Goal: Task Accomplishment & Management: Use online tool/utility

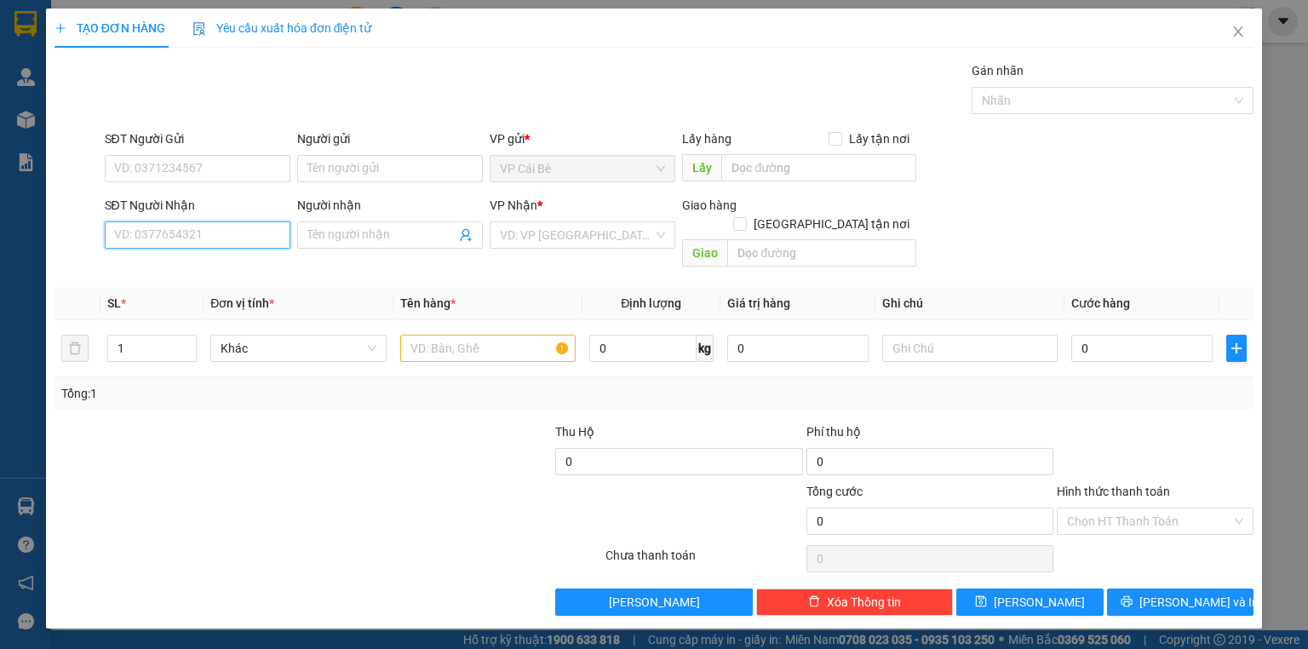
click at [169, 232] on input "SĐT Người Nhận" at bounding box center [198, 234] width 186 height 27
drag, startPoint x: 189, startPoint y: 266, endPoint x: 134, endPoint y: 281, distance: 57.4
click at [187, 266] on div "0899683877 - TRANG" at bounding box center [197, 268] width 165 height 19
type input "0899683877"
type input "TRANG"
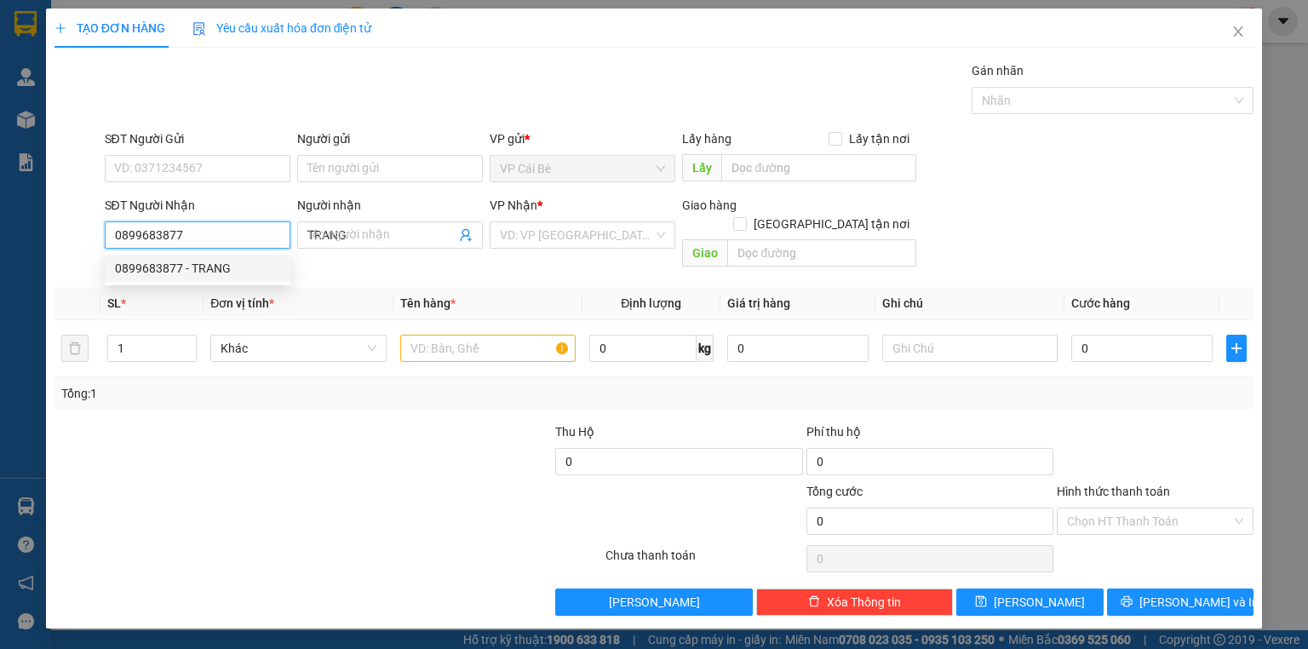
type input "30.000"
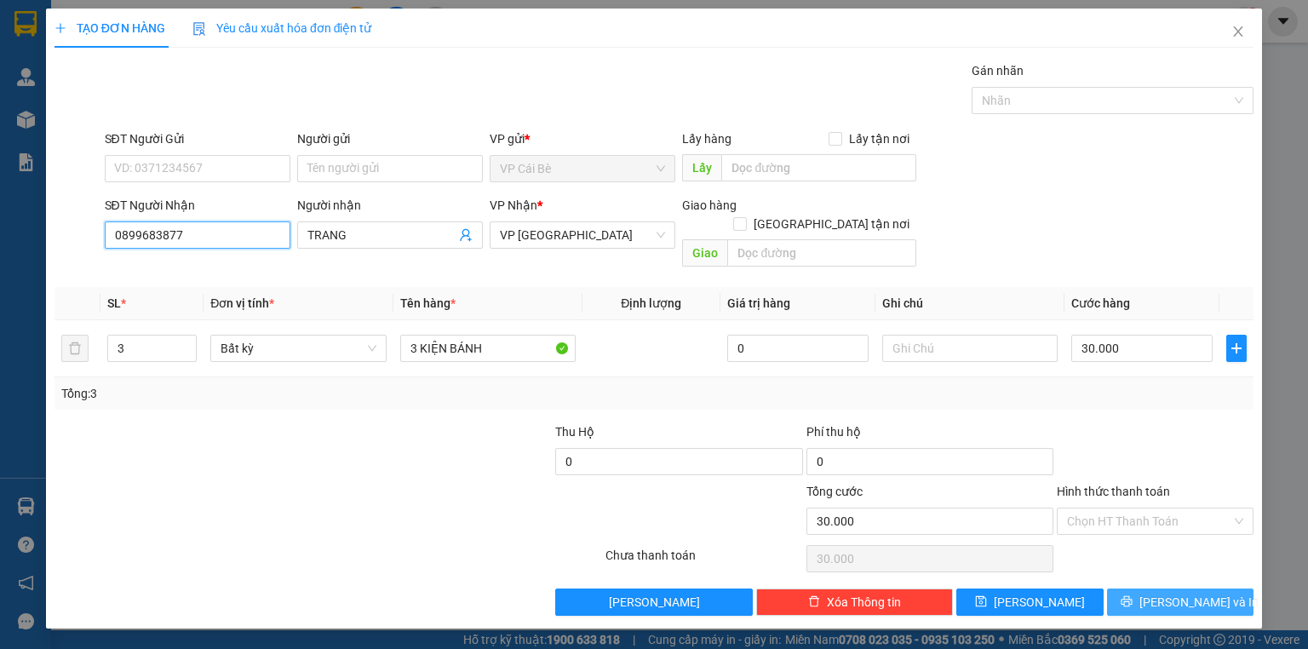
type input "0899683877"
click at [1173, 593] on span "[PERSON_NAME] và In" at bounding box center [1199, 602] width 119 height 19
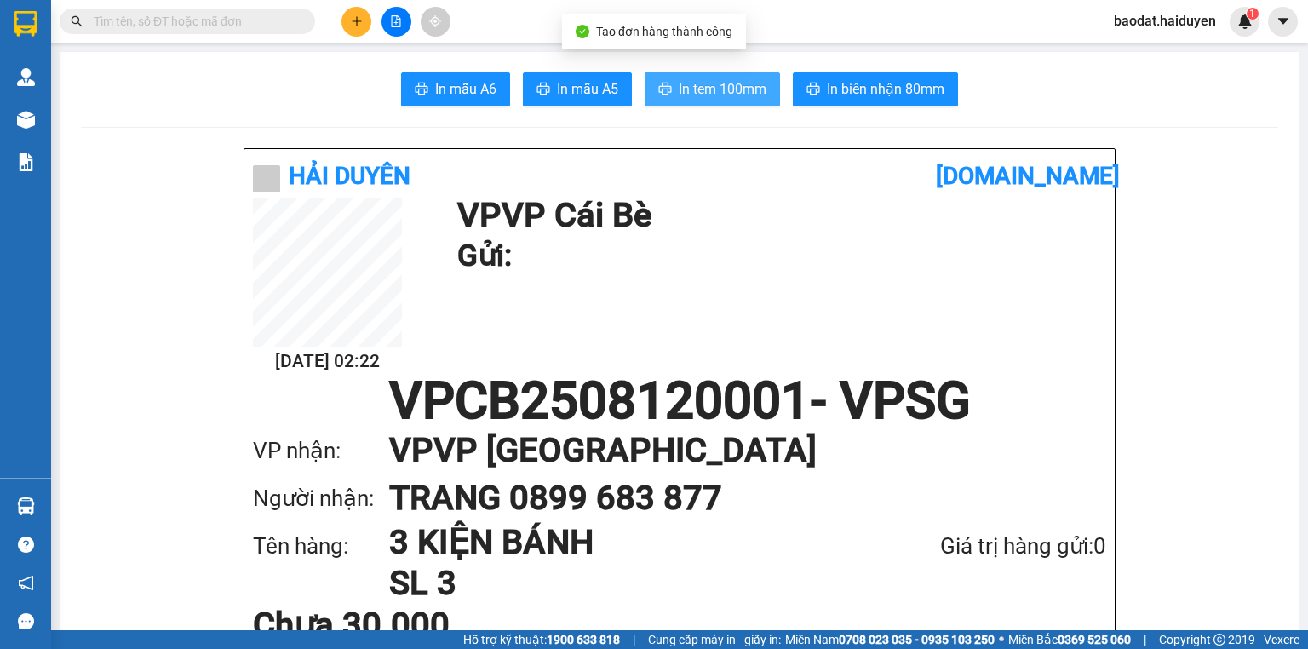
click at [708, 91] on span "In tem 100mm" at bounding box center [723, 88] width 88 height 21
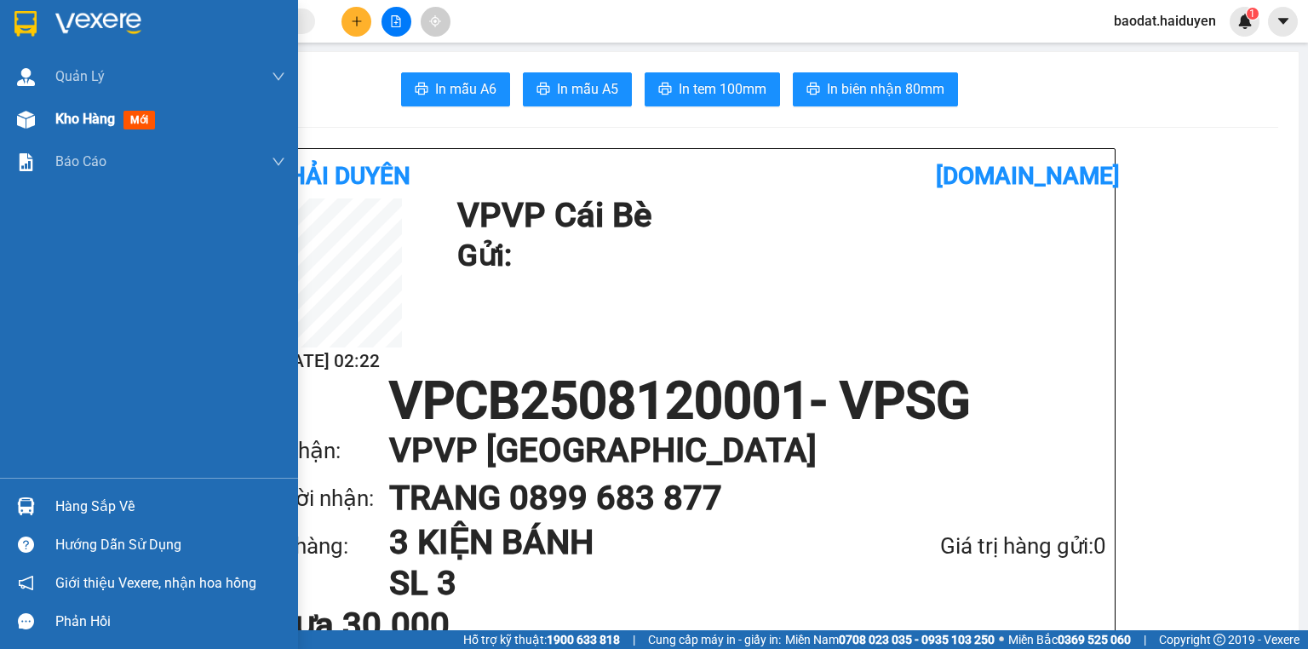
click at [87, 121] on span "Kho hàng" at bounding box center [85, 119] width 60 height 16
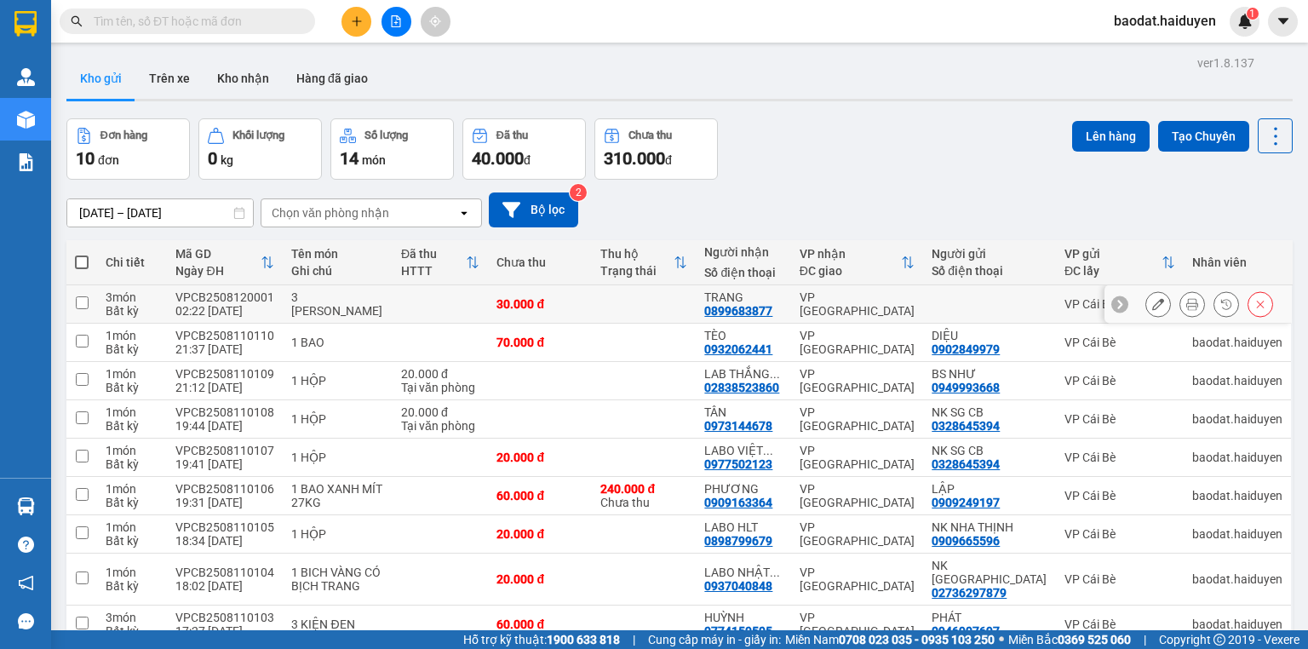
scroll to position [118, 0]
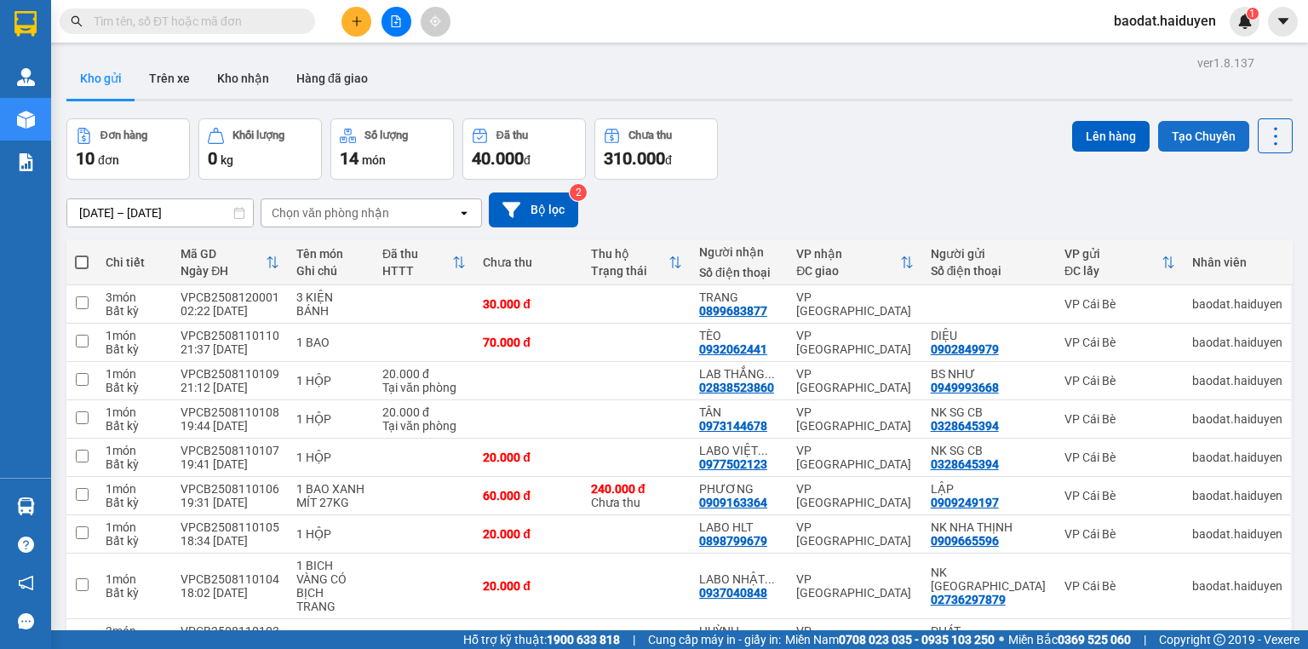
click at [1185, 133] on button "Tạo Chuyến" at bounding box center [1203, 136] width 91 height 31
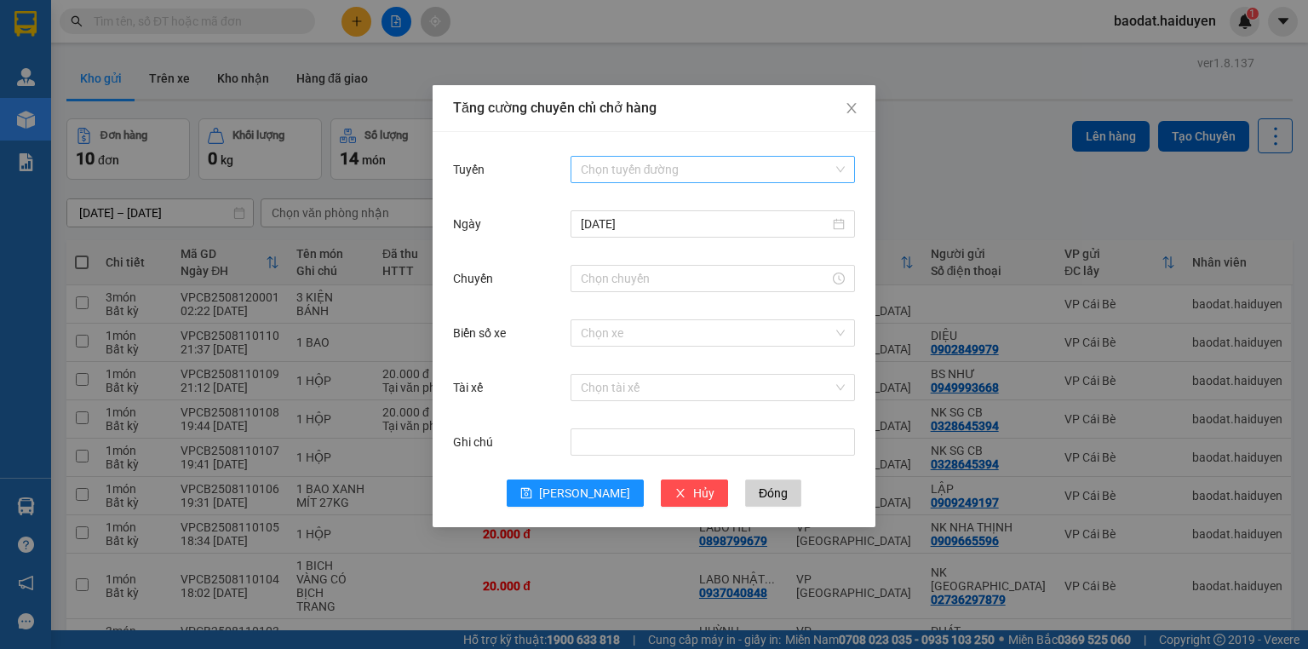
click at [661, 176] on input "Tuyến" at bounding box center [707, 170] width 252 height 26
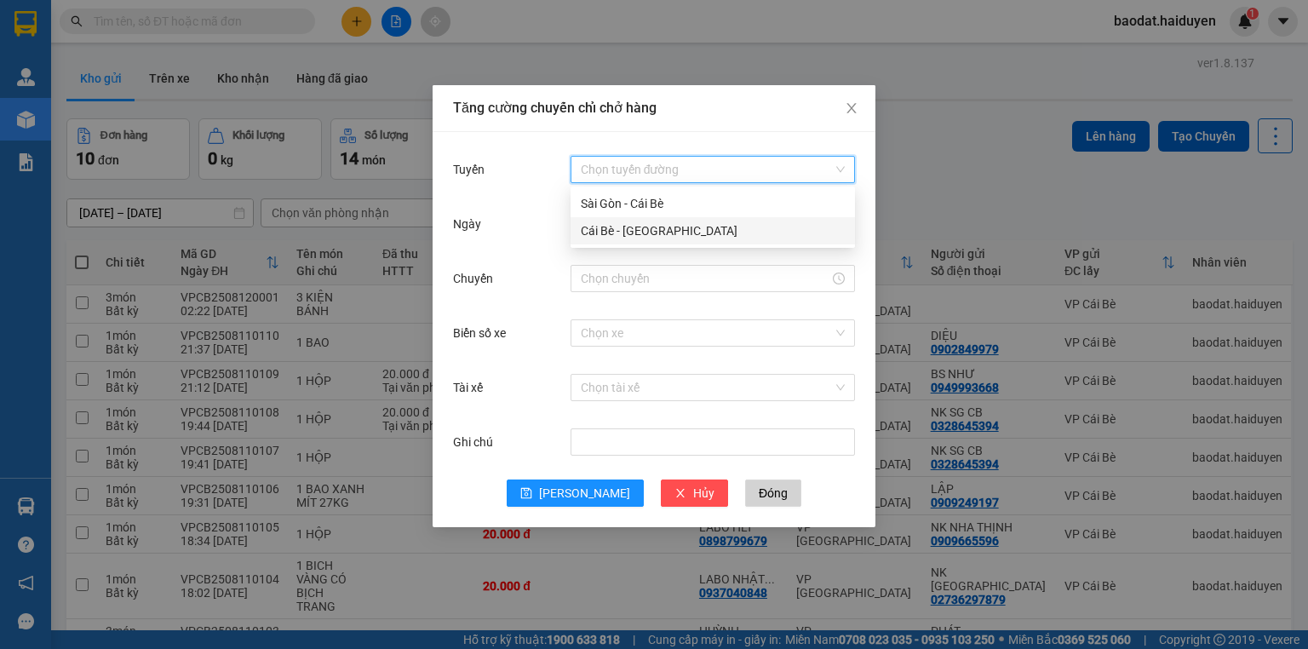
click at [620, 225] on div "Cái Bè - Sài Gòn" at bounding box center [713, 230] width 264 height 19
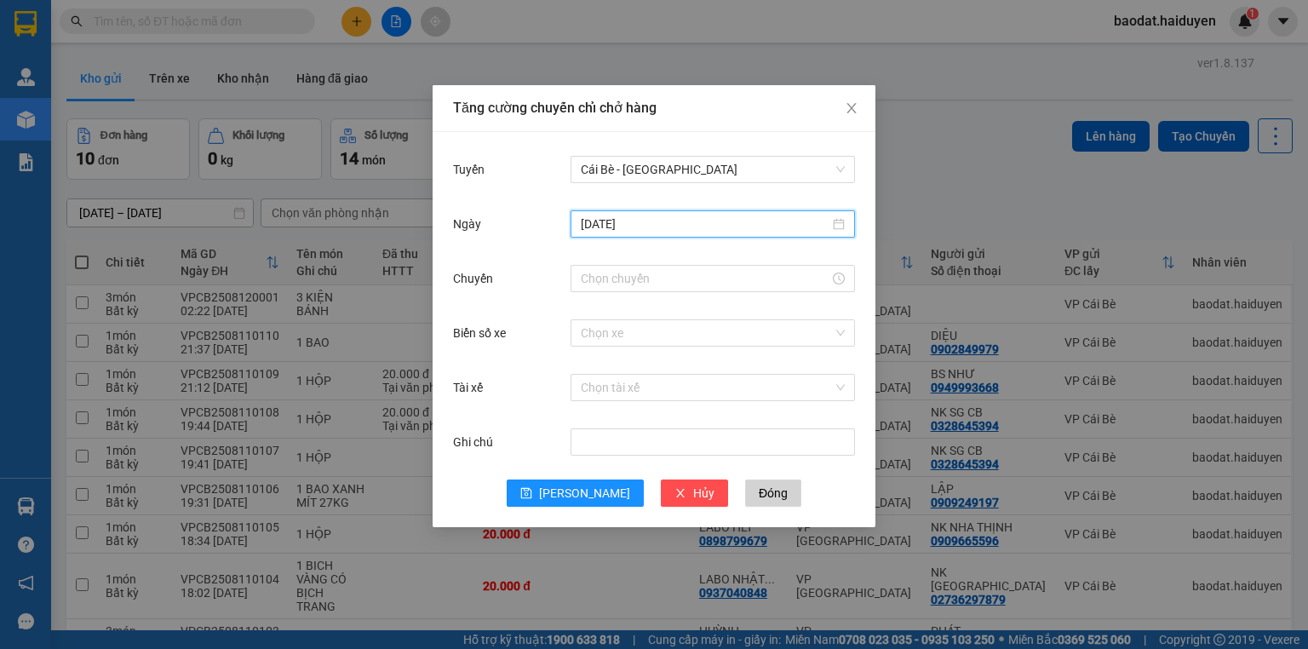
drag, startPoint x: 617, startPoint y: 225, endPoint x: 641, endPoint y: 282, distance: 62.2
click at [617, 225] on input "11/08/2025" at bounding box center [705, 224] width 249 height 19
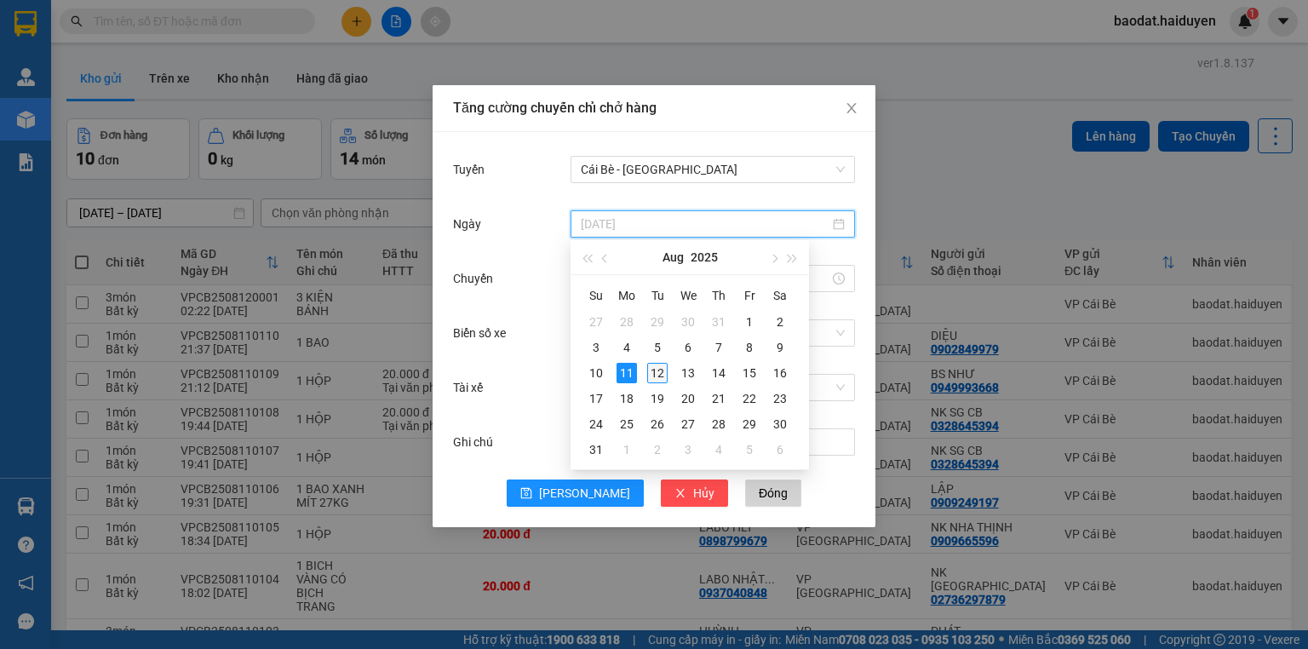
type input "[DATE]"
click at [664, 374] on div "12" at bounding box center [657, 373] width 20 height 20
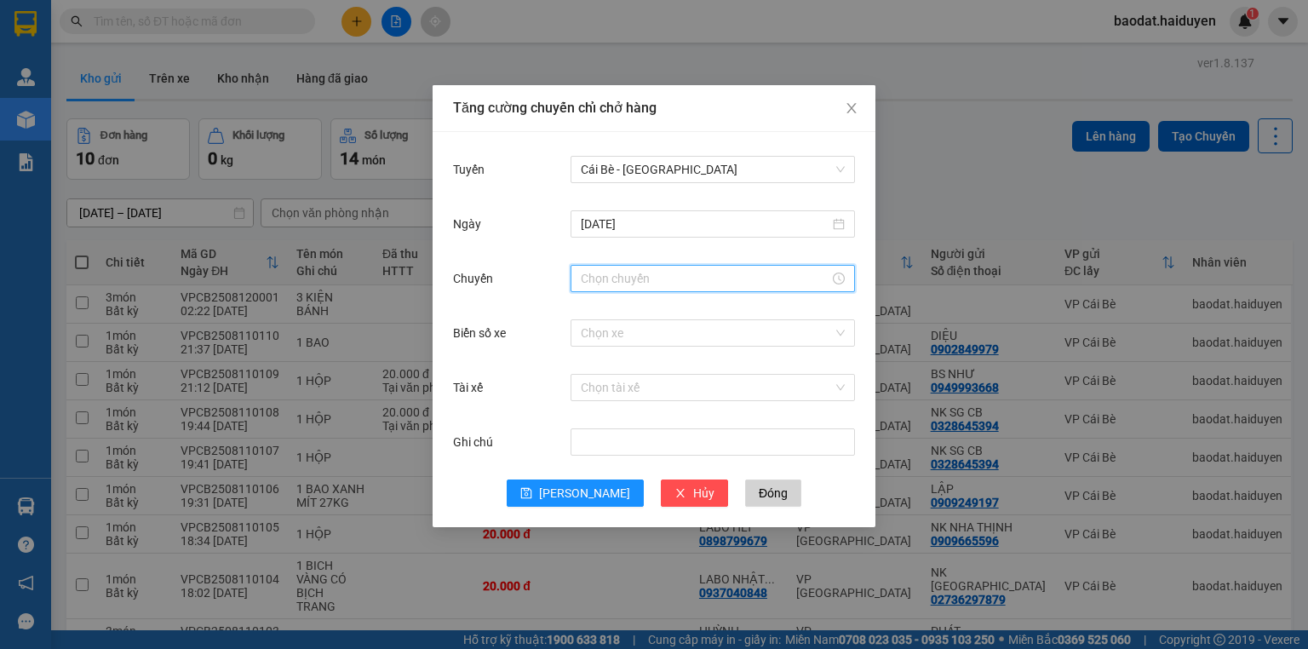
click at [612, 273] on input "Chuyến" at bounding box center [705, 278] width 249 height 19
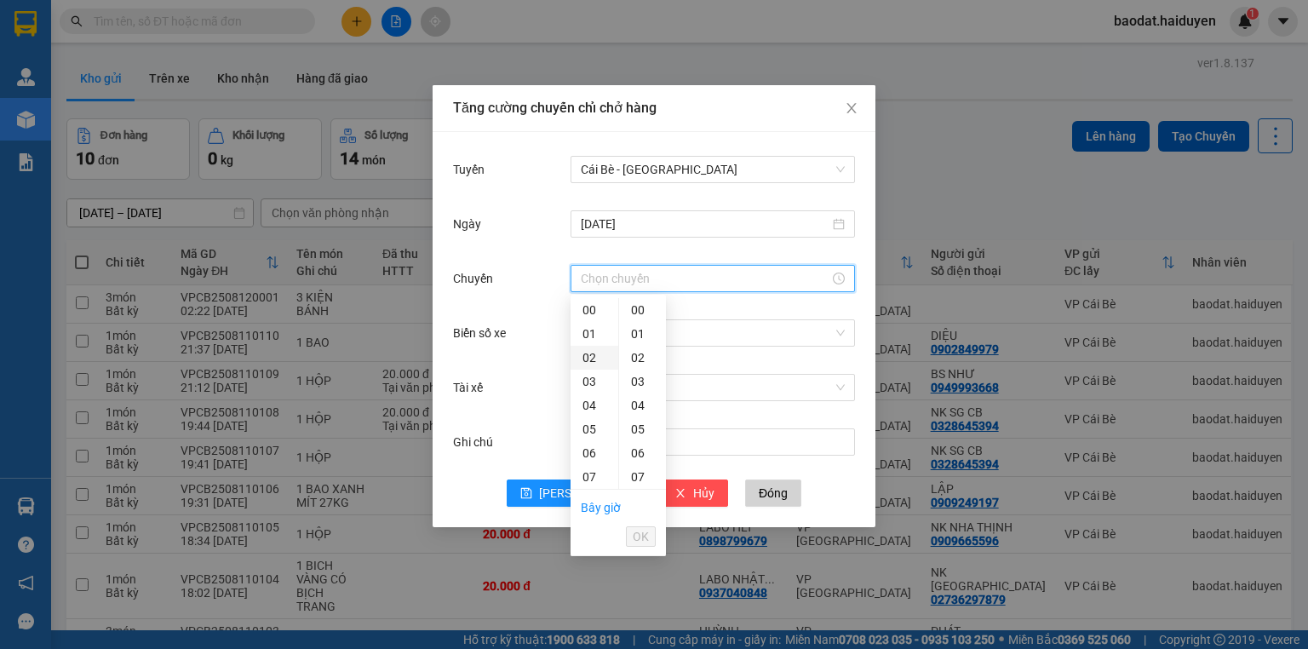
click at [591, 353] on div "02" at bounding box center [595, 358] width 48 height 24
drag, startPoint x: 634, startPoint y: 429, endPoint x: 640, endPoint y: 455, distance: 26.2
click at [634, 429] on div "31" at bounding box center [642, 436] width 47 height 24
type input "02:31"
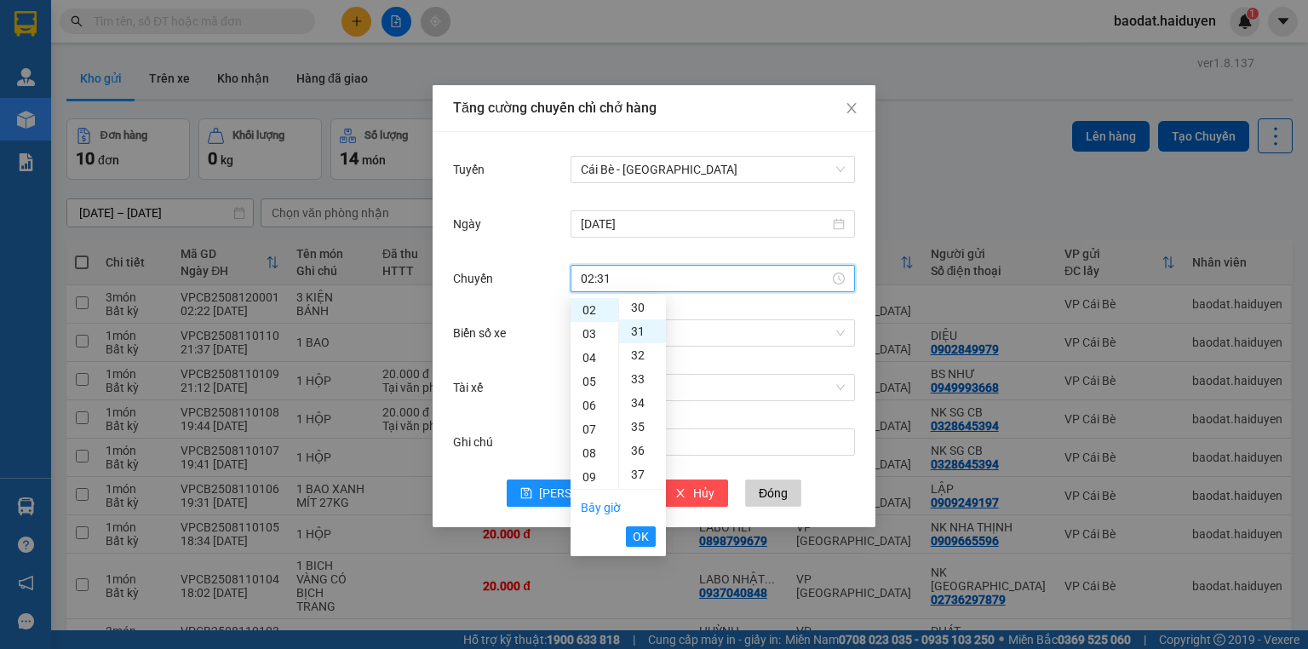
scroll to position [739, 0]
click at [644, 528] on span "OK" at bounding box center [641, 536] width 16 height 19
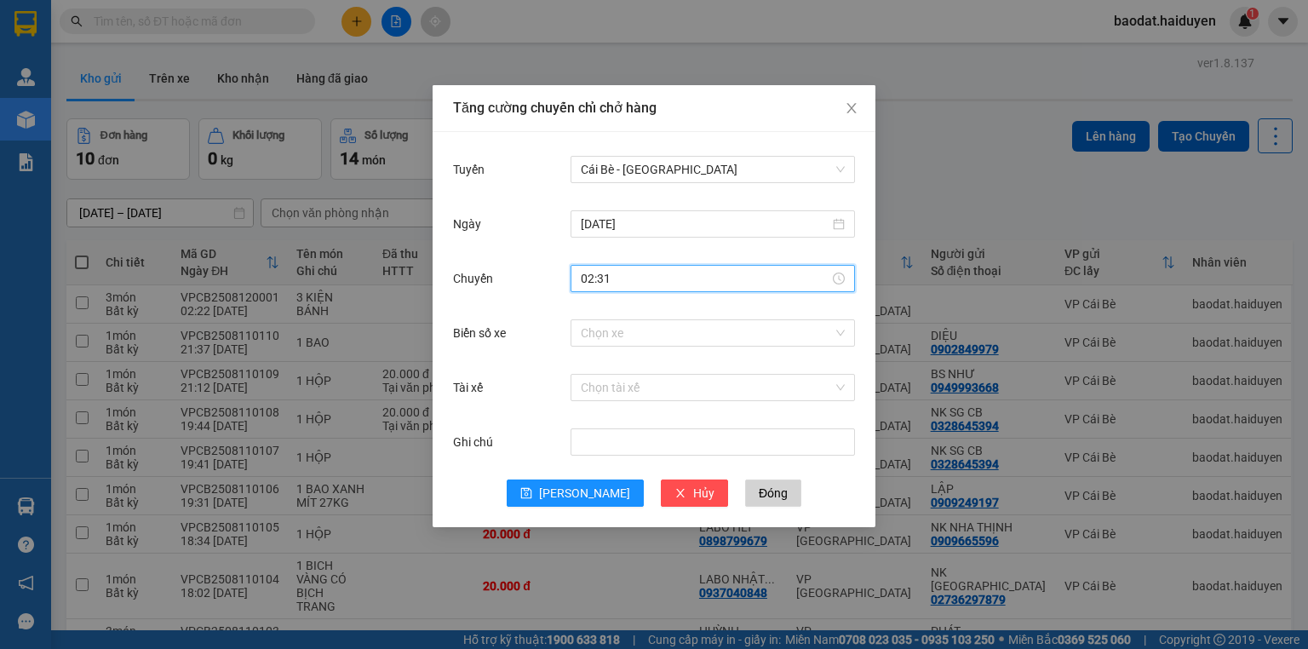
click at [617, 356] on div "Biển số xe Chọn xe" at bounding box center [654, 343] width 402 height 55
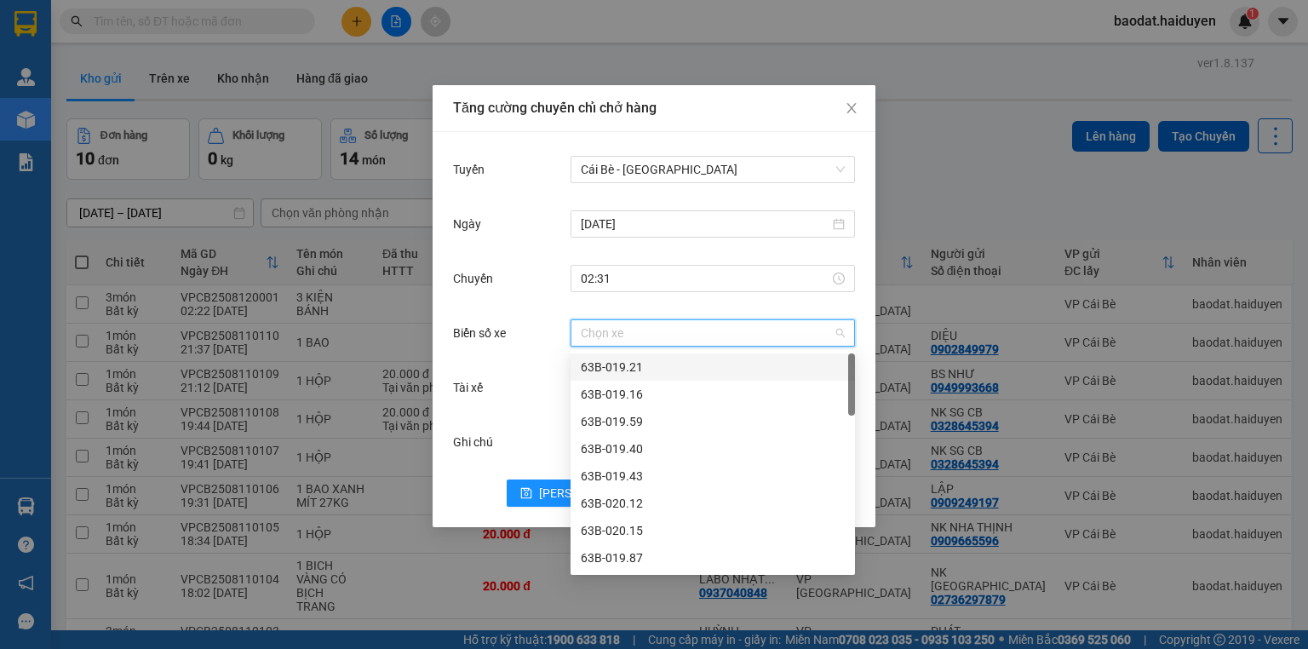
drag, startPoint x: 630, startPoint y: 336, endPoint x: 634, endPoint y: 324, distance: 12.4
click at [631, 335] on input "Biển số xe" at bounding box center [707, 333] width 252 height 26
type input "89"
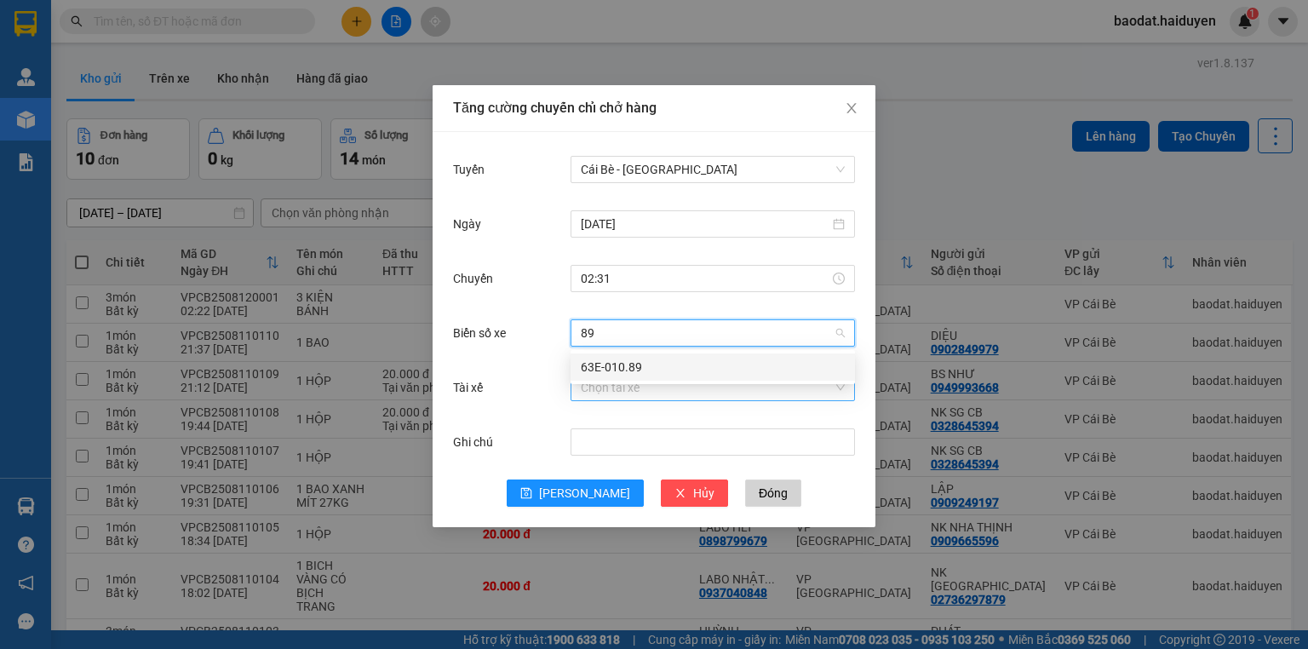
drag, startPoint x: 617, startPoint y: 361, endPoint x: 605, endPoint y: 393, distance: 34.5
click at [613, 362] on div "63E-010.89" at bounding box center [713, 367] width 264 height 19
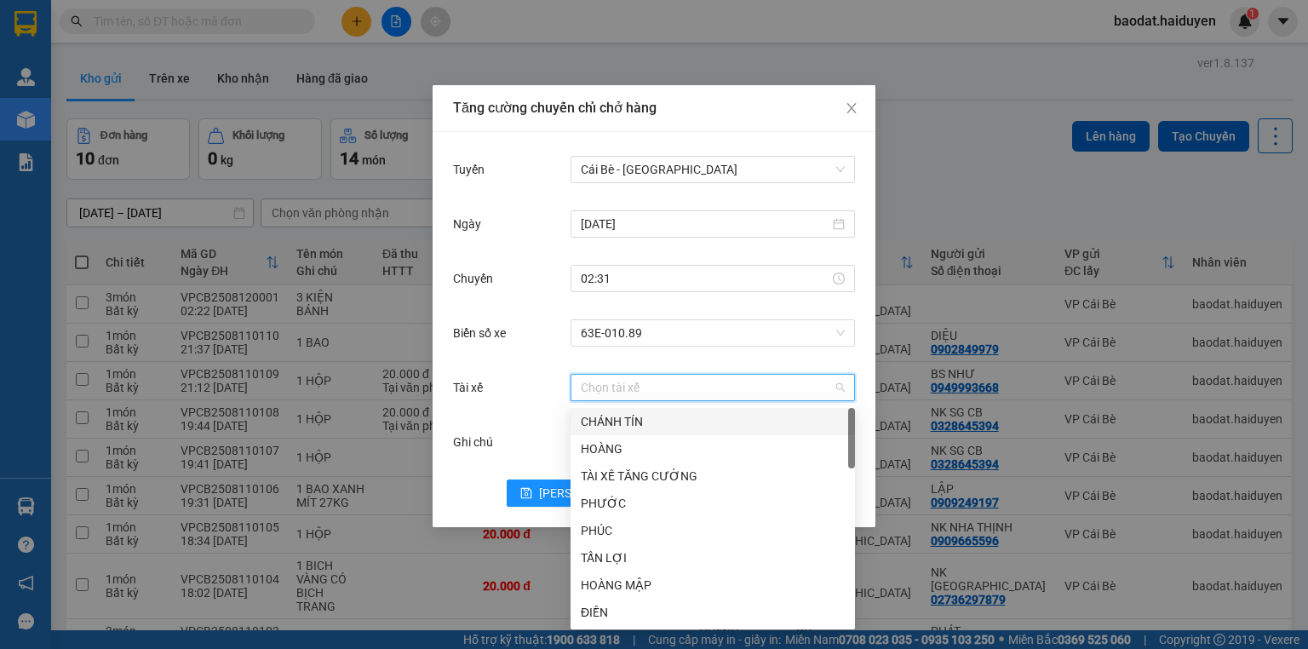
click at [604, 394] on input "Tài xế" at bounding box center [707, 388] width 252 height 26
click at [636, 582] on div "HOÀNG MẬP" at bounding box center [713, 585] width 264 height 19
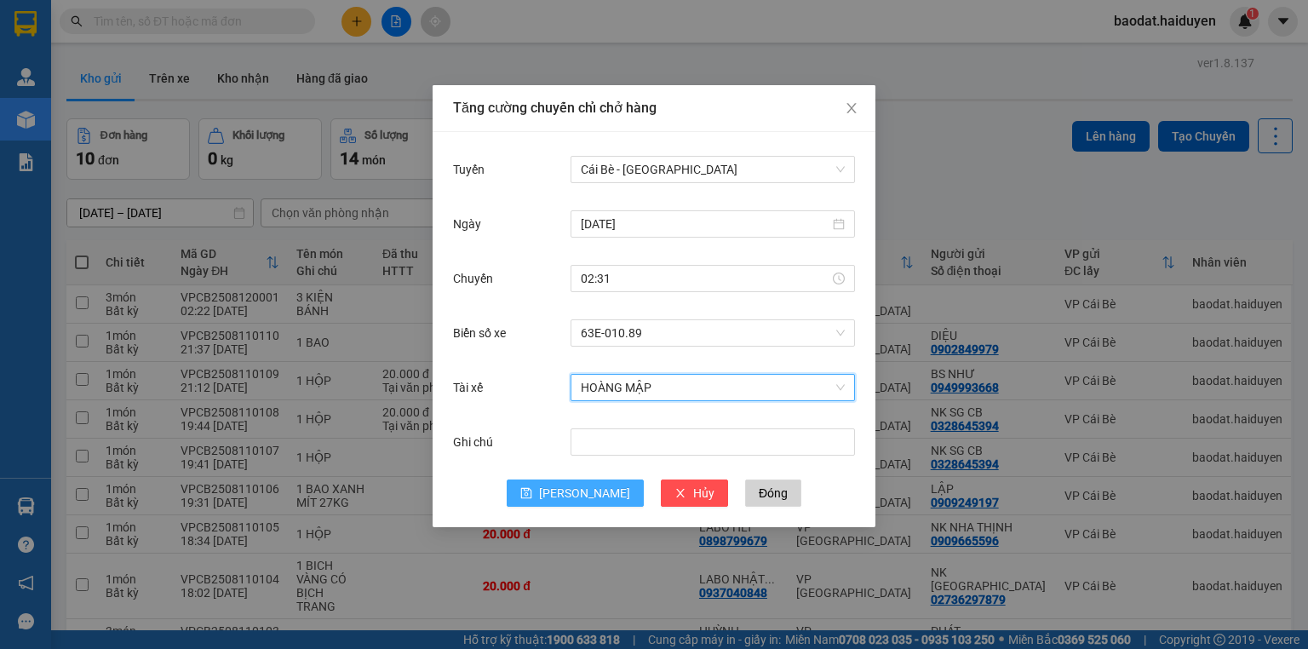
click at [581, 494] on span "[PERSON_NAME]" at bounding box center [584, 493] width 91 height 19
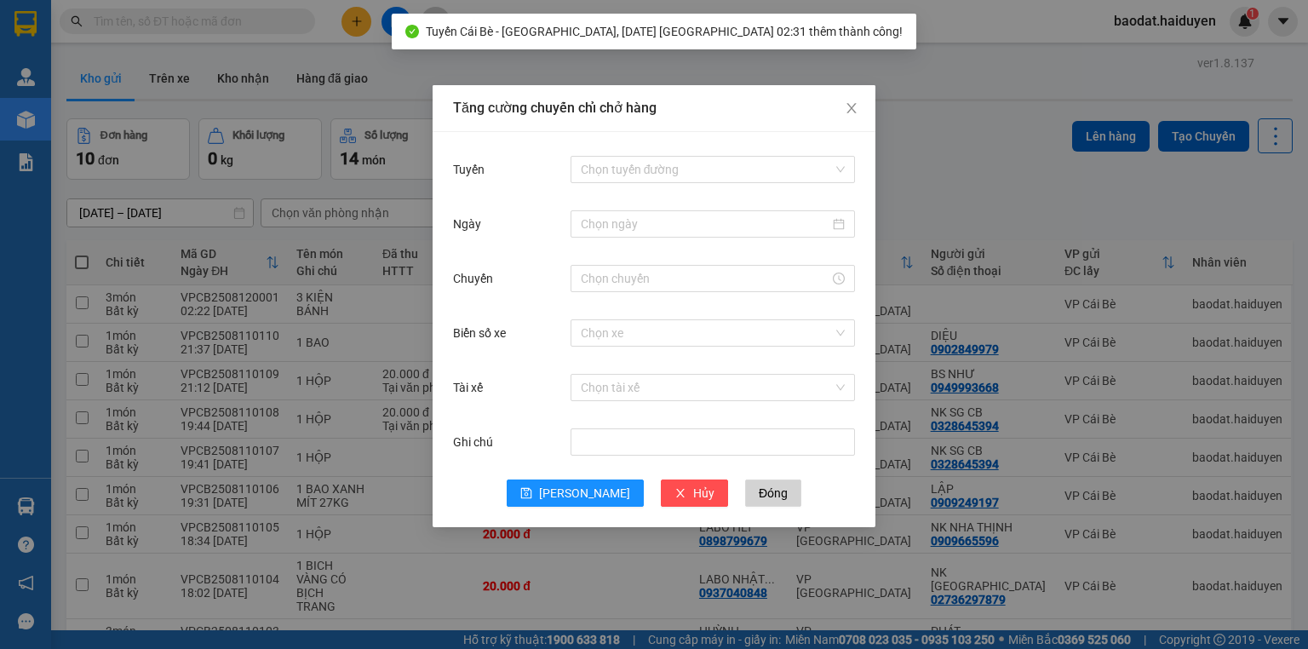
click at [256, 378] on div "Tăng cường chuyến chỉ chở hàng Tuyến Chọn tuyến đường Ngày Chuyến Biển số xe Ch…" at bounding box center [654, 324] width 1308 height 649
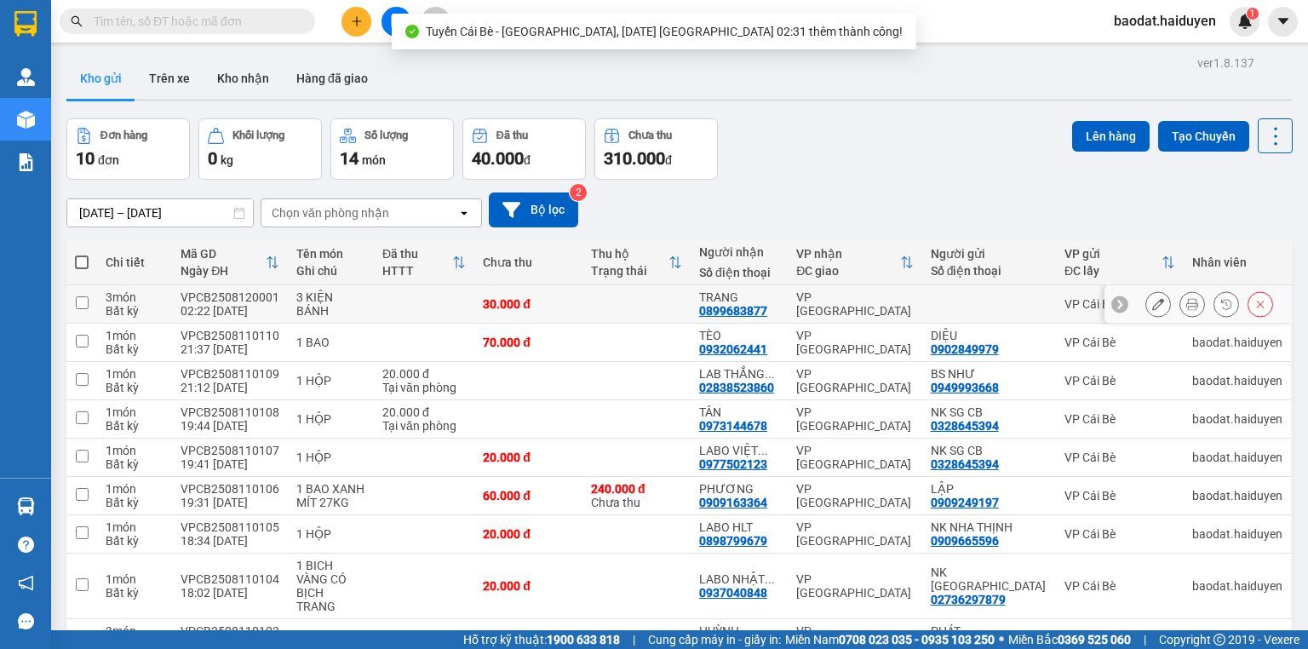
drag, startPoint x: 384, startPoint y: 300, endPoint x: 405, endPoint y: 301, distance: 20.5
click at [385, 300] on td at bounding box center [424, 304] width 100 height 38
checkbox input "true"
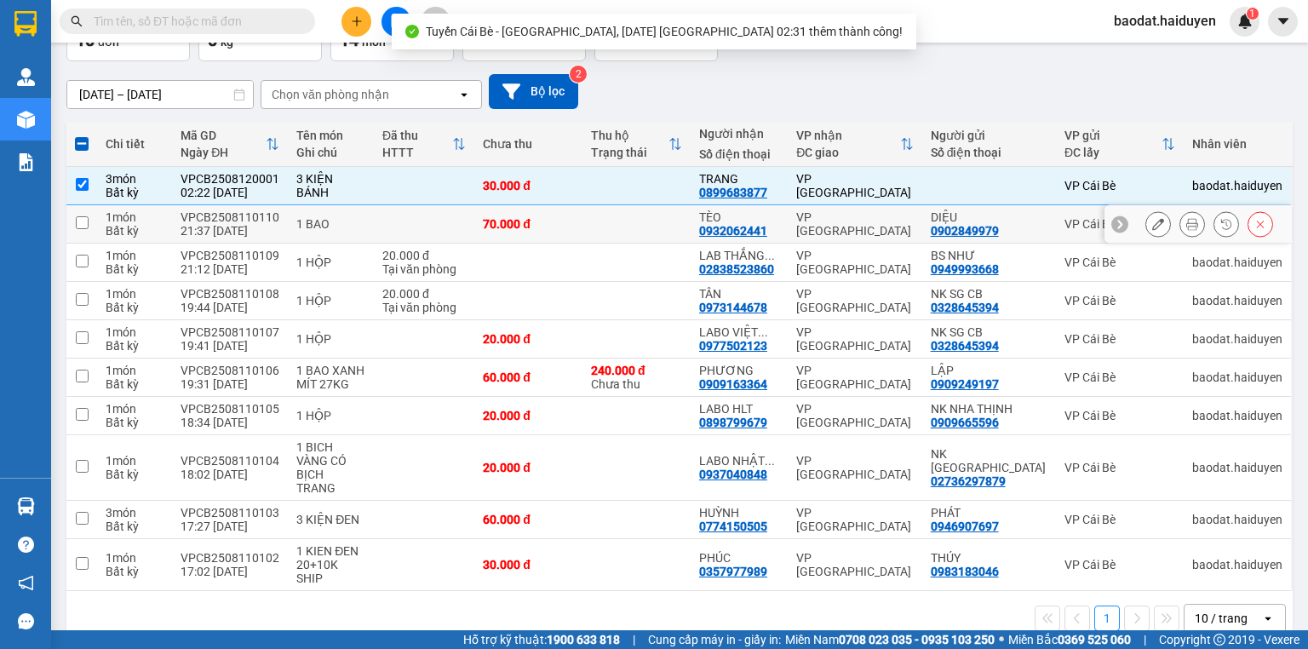
drag, startPoint x: 642, startPoint y: 228, endPoint x: 714, endPoint y: 238, distance: 72.3
click at [642, 227] on td at bounding box center [637, 224] width 108 height 38
checkbox input "true"
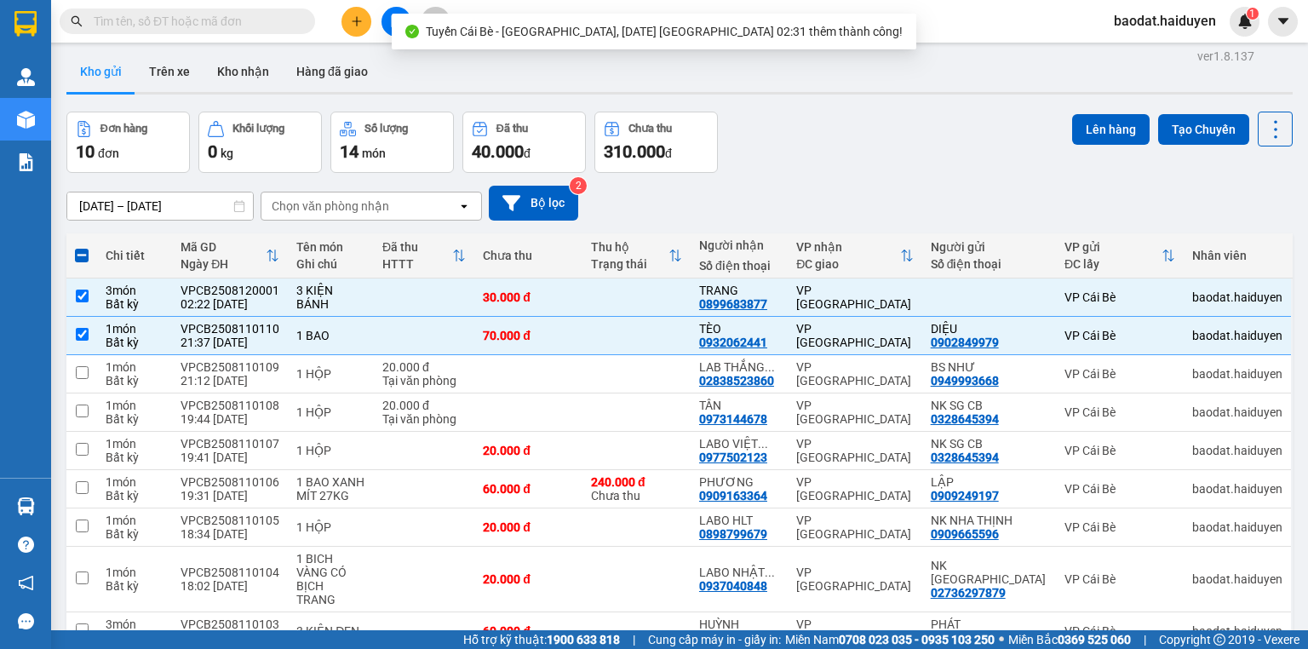
scroll to position [0, 0]
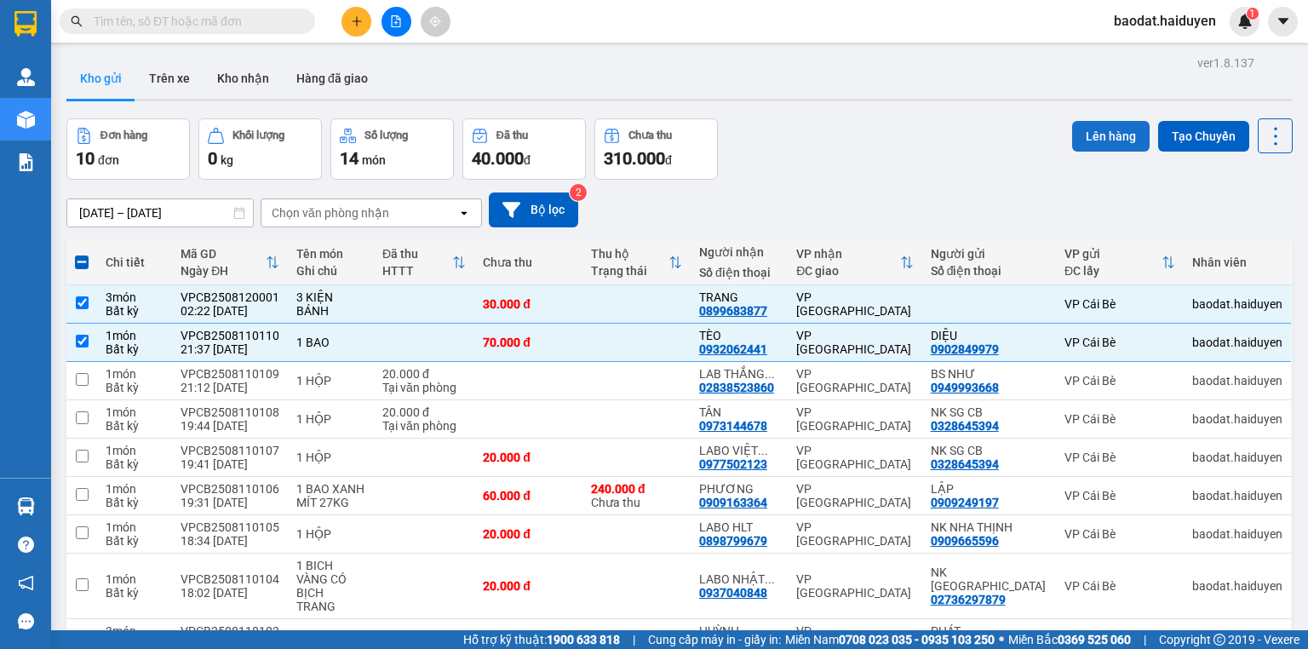
click at [1096, 126] on button "Lên hàng" at bounding box center [1111, 136] width 78 height 31
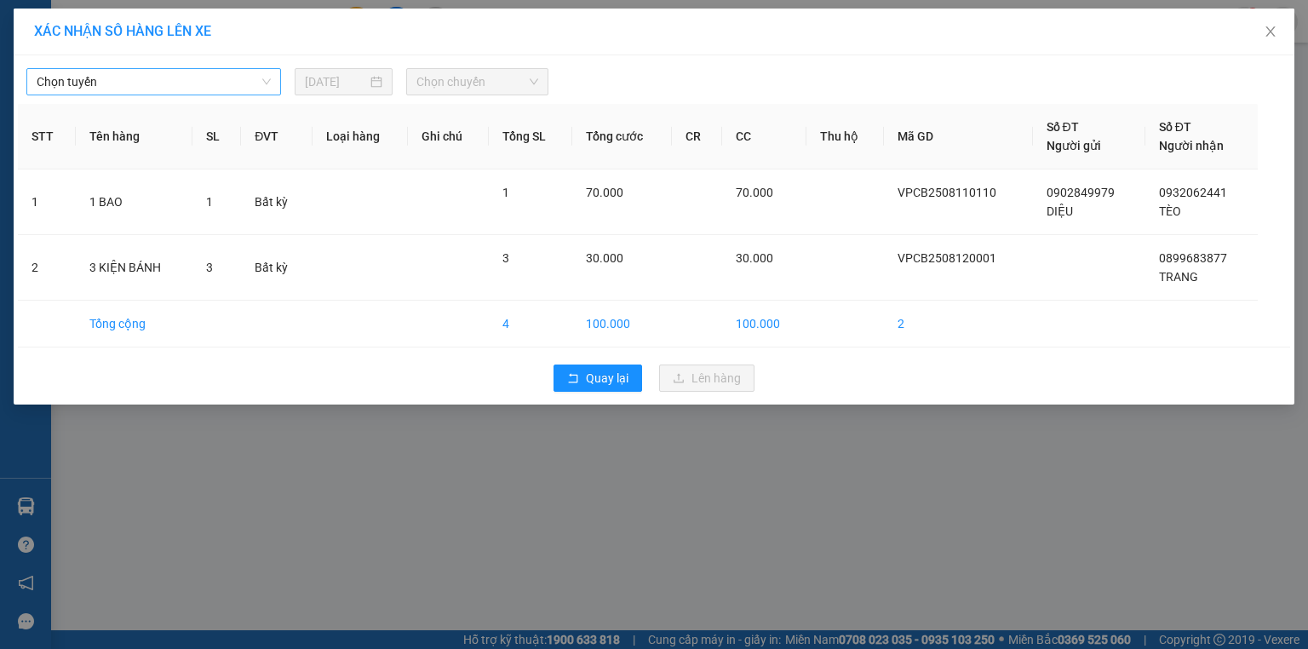
click at [204, 83] on span "Chọn tuyến" at bounding box center [154, 82] width 234 height 26
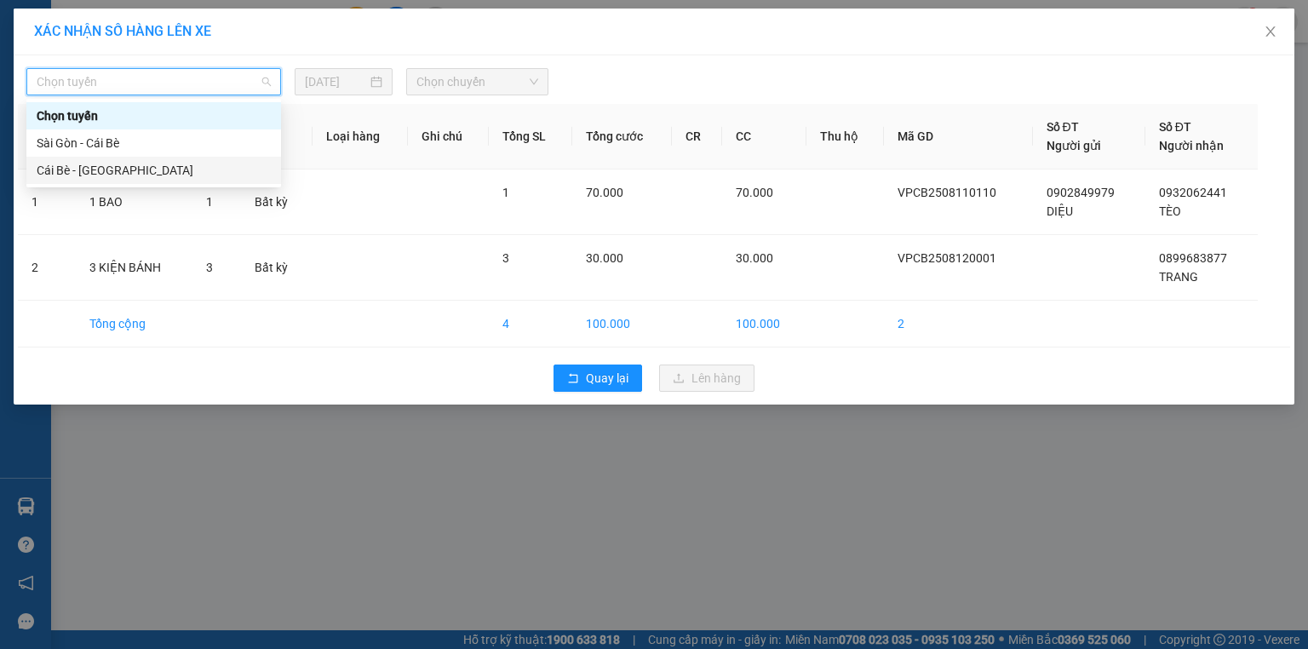
drag, startPoint x: 85, startPoint y: 168, endPoint x: 232, endPoint y: 133, distance: 150.6
click at [87, 168] on div "Cái Bè - Sài Gòn" at bounding box center [154, 170] width 234 height 19
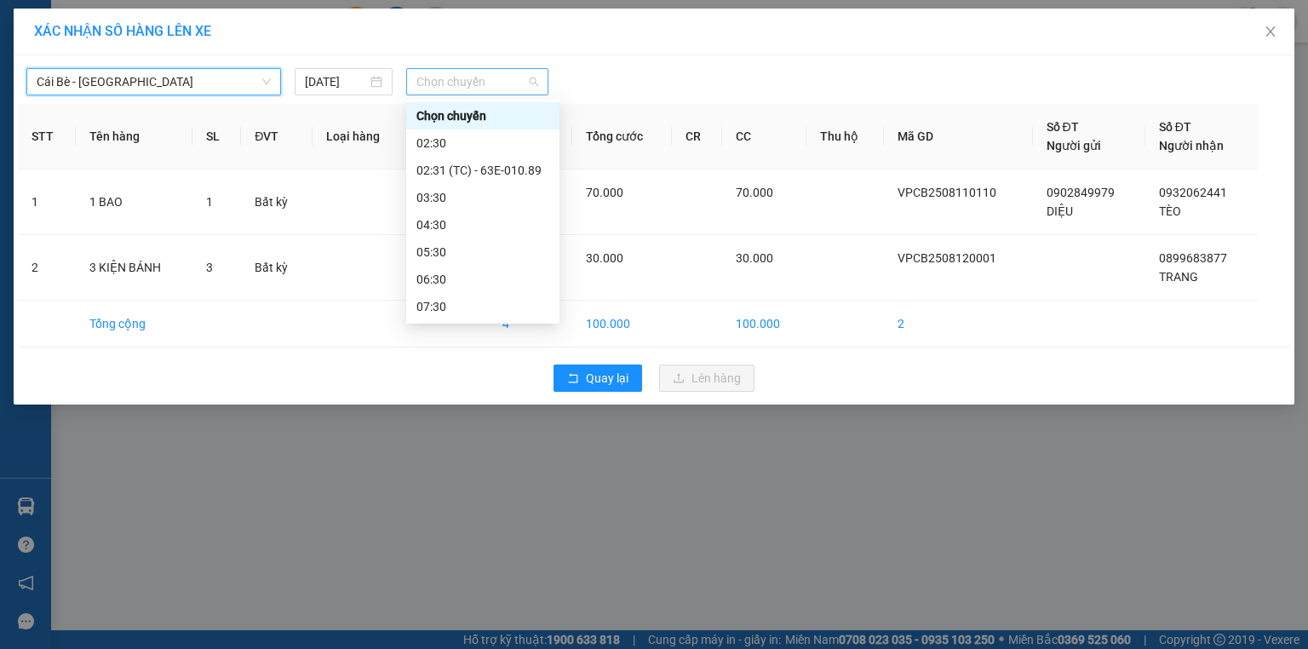
drag, startPoint x: 465, startPoint y: 81, endPoint x: 463, endPoint y: 112, distance: 31.6
click at [465, 82] on span "Chọn chuyến" at bounding box center [477, 82] width 123 height 26
click at [446, 170] on div "02:31 (TC) - 63E-010.89" at bounding box center [482, 170] width 133 height 19
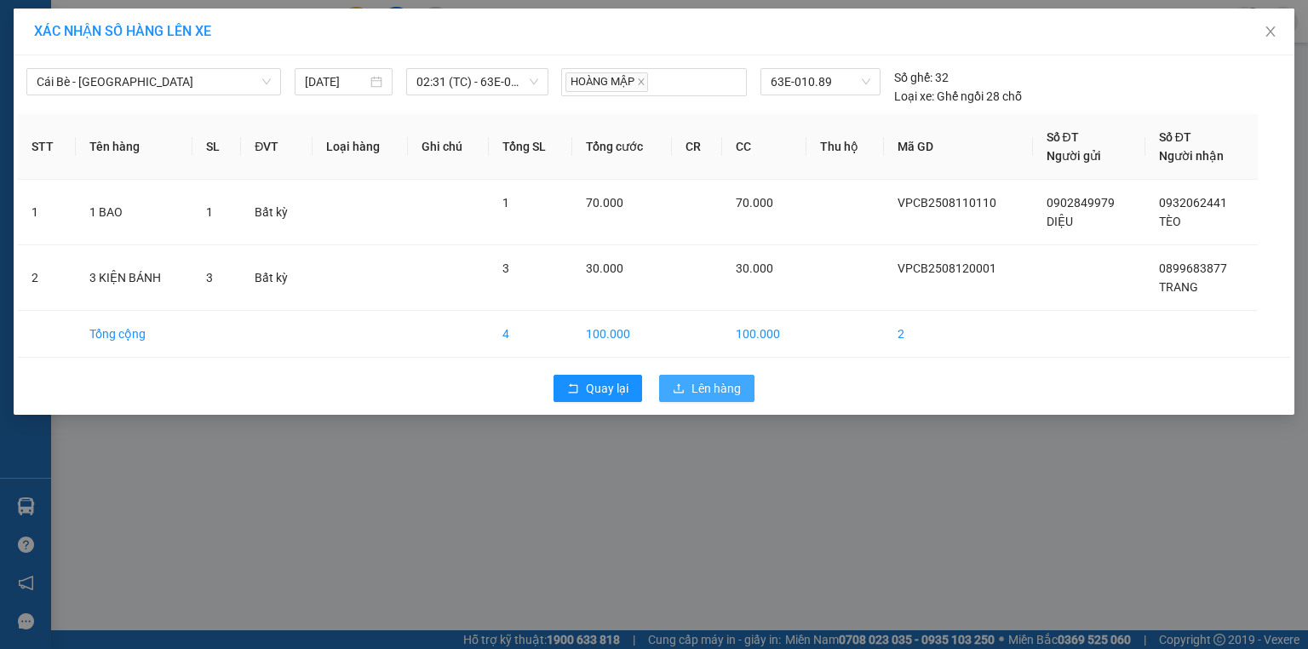
click at [688, 393] on button "Lên hàng" at bounding box center [706, 388] width 95 height 27
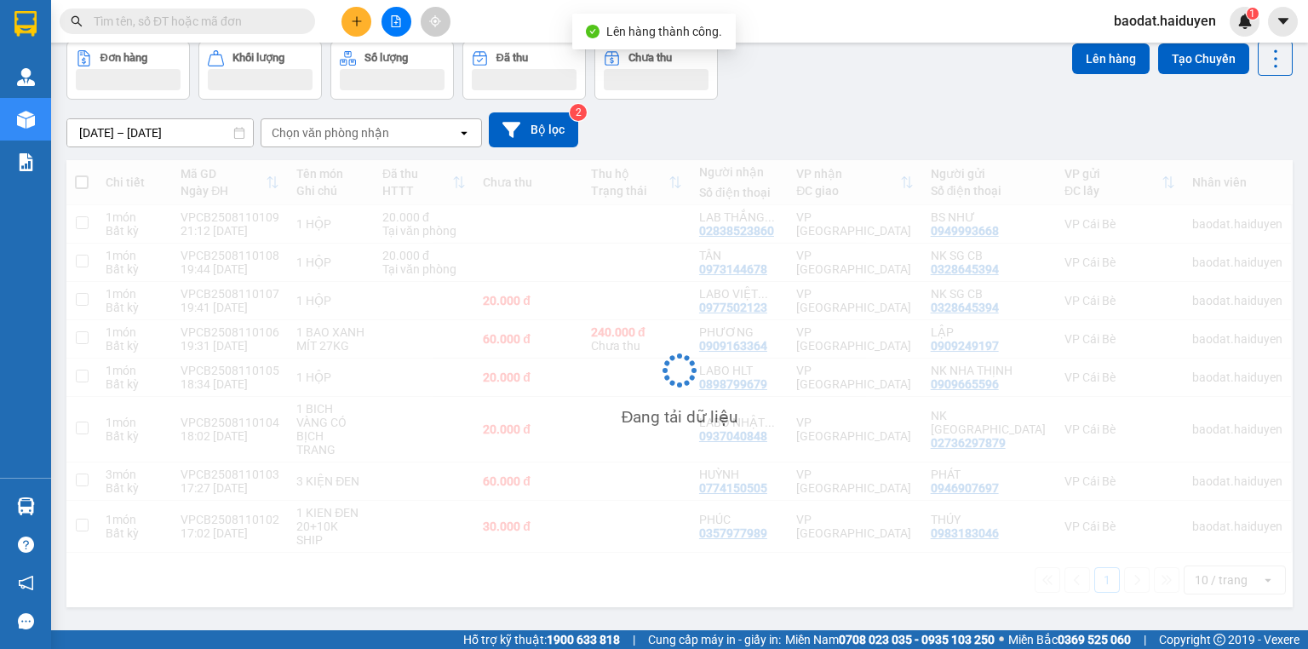
scroll to position [78, 0]
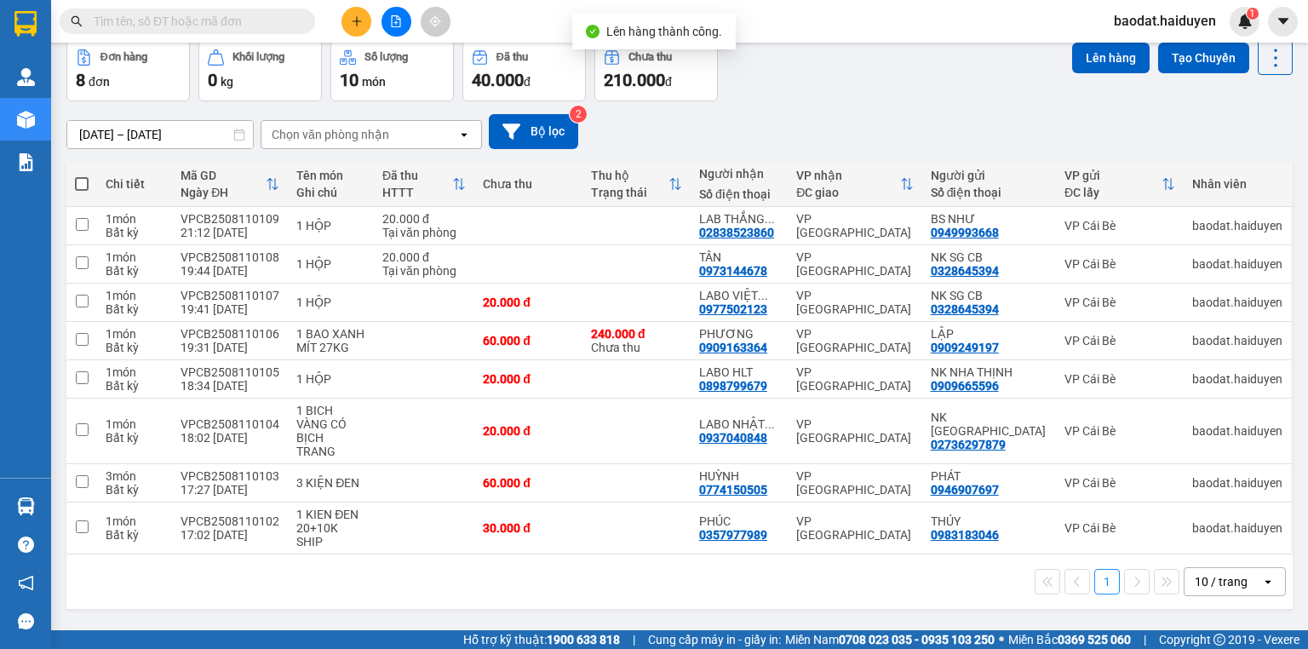
click at [83, 179] on span at bounding box center [82, 184] width 14 height 14
click at [82, 175] on input "checkbox" at bounding box center [82, 175] width 0 height 0
checkbox input "true"
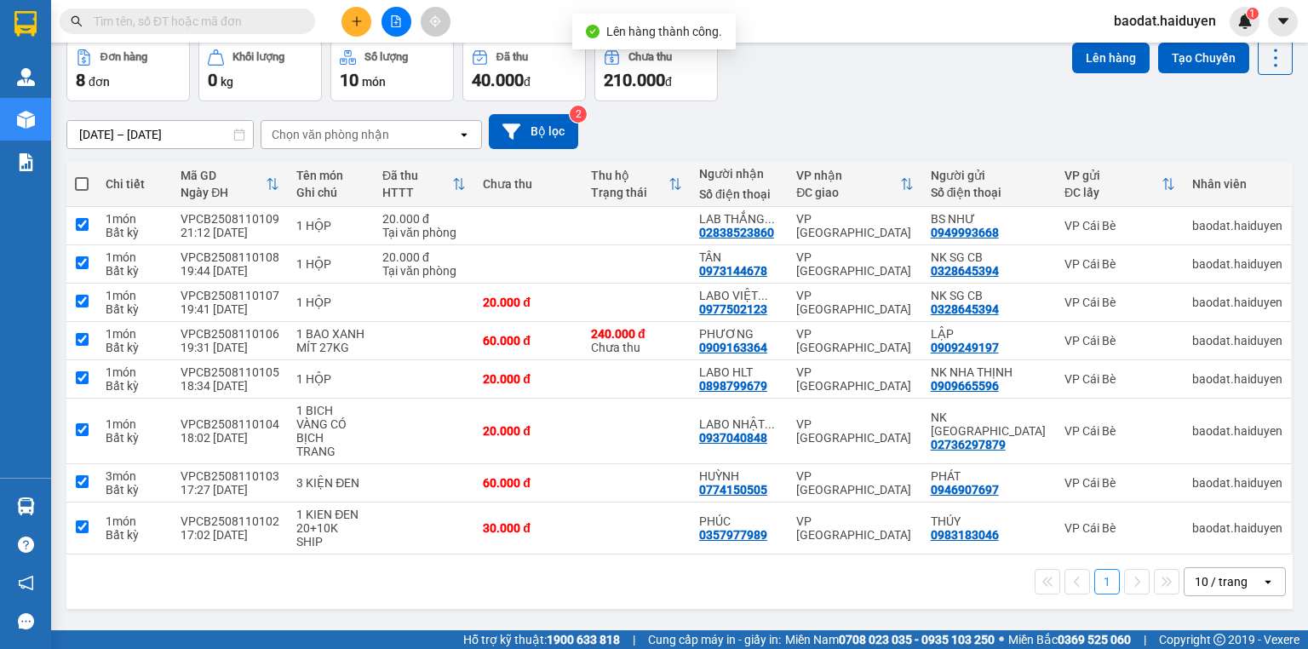
checkbox input "true"
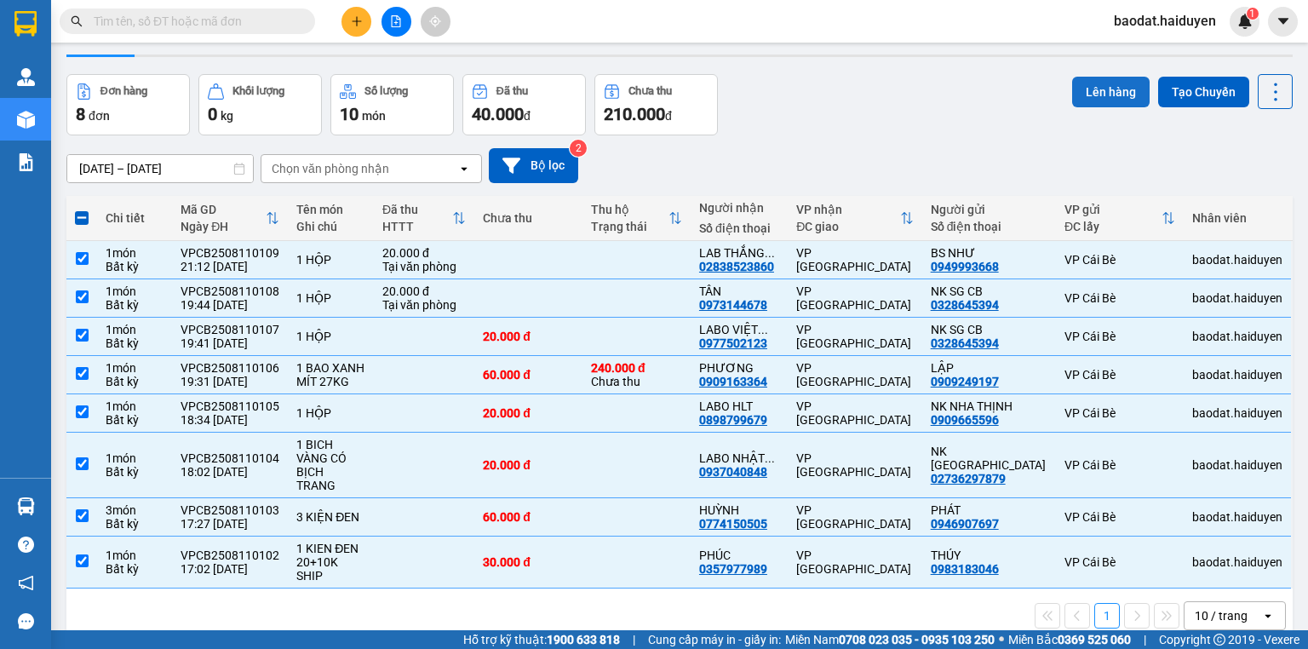
scroll to position [10, 0]
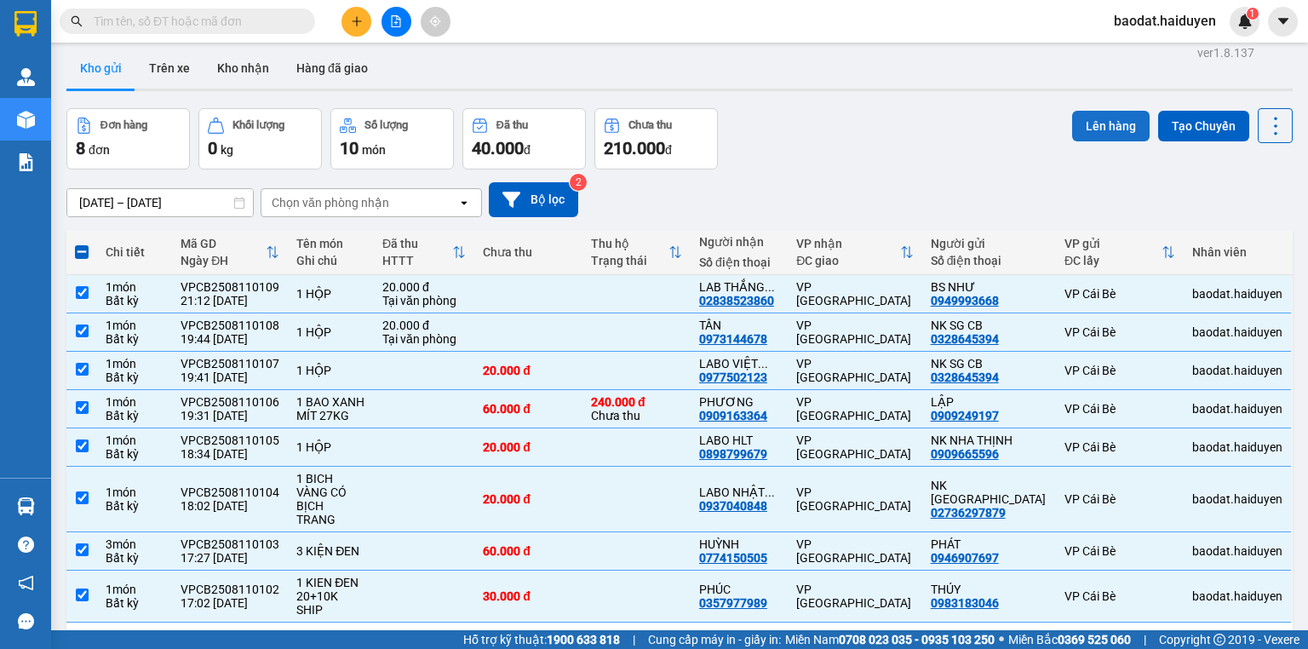
click at [1092, 131] on button "Lên hàng" at bounding box center [1111, 126] width 78 height 31
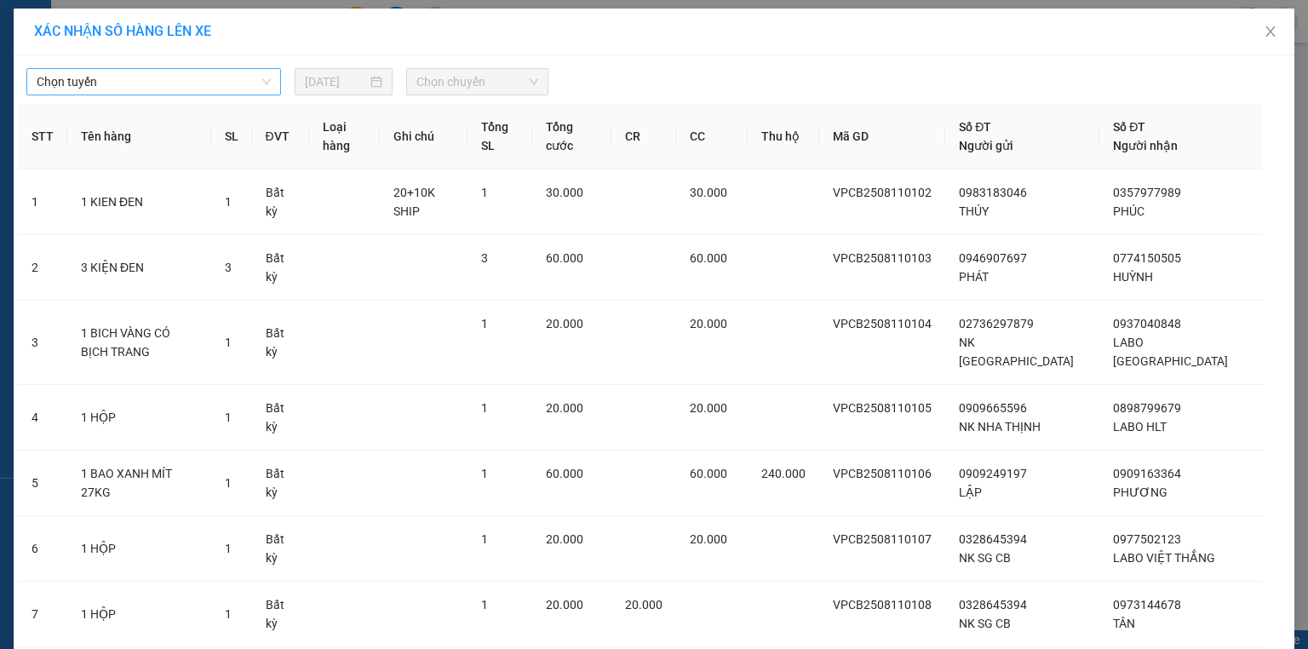
click at [65, 87] on span "Chọn tuyến" at bounding box center [154, 82] width 234 height 26
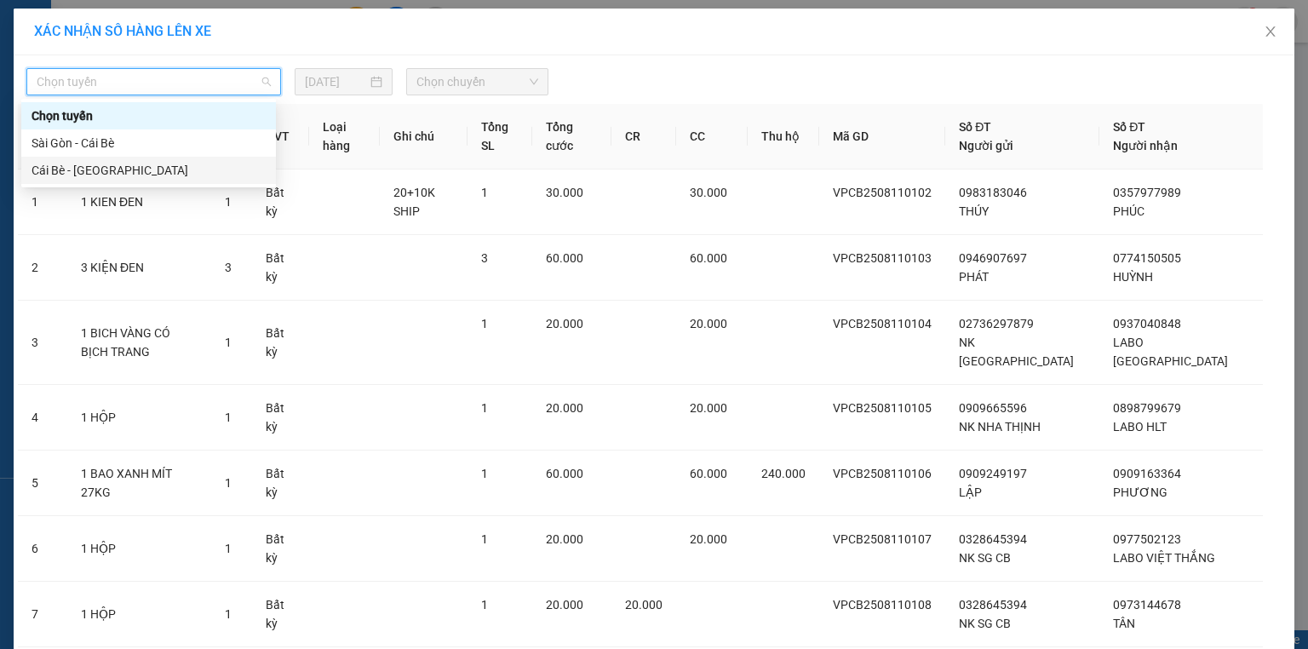
drag, startPoint x: 48, startPoint y: 163, endPoint x: 296, endPoint y: 155, distance: 248.8
click at [53, 164] on div "Cái Bè - Sài Gòn" at bounding box center [149, 170] width 234 height 19
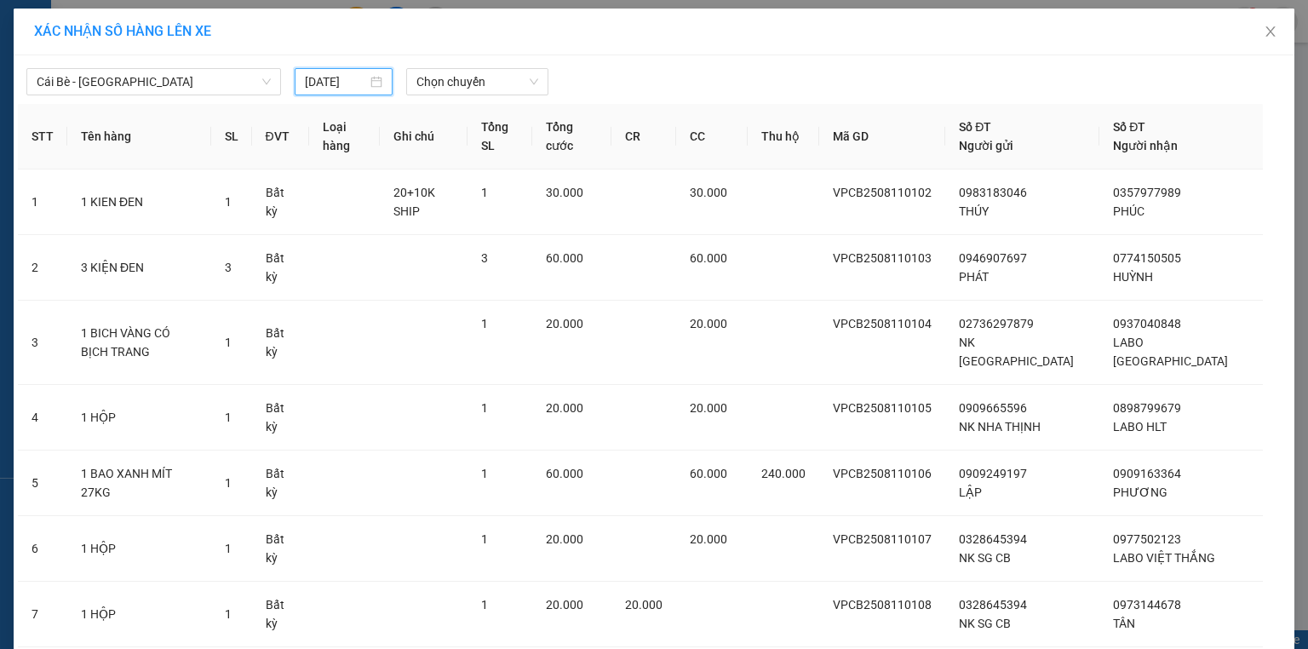
click at [320, 85] on input "11/08/2025" at bounding box center [336, 81] width 62 height 19
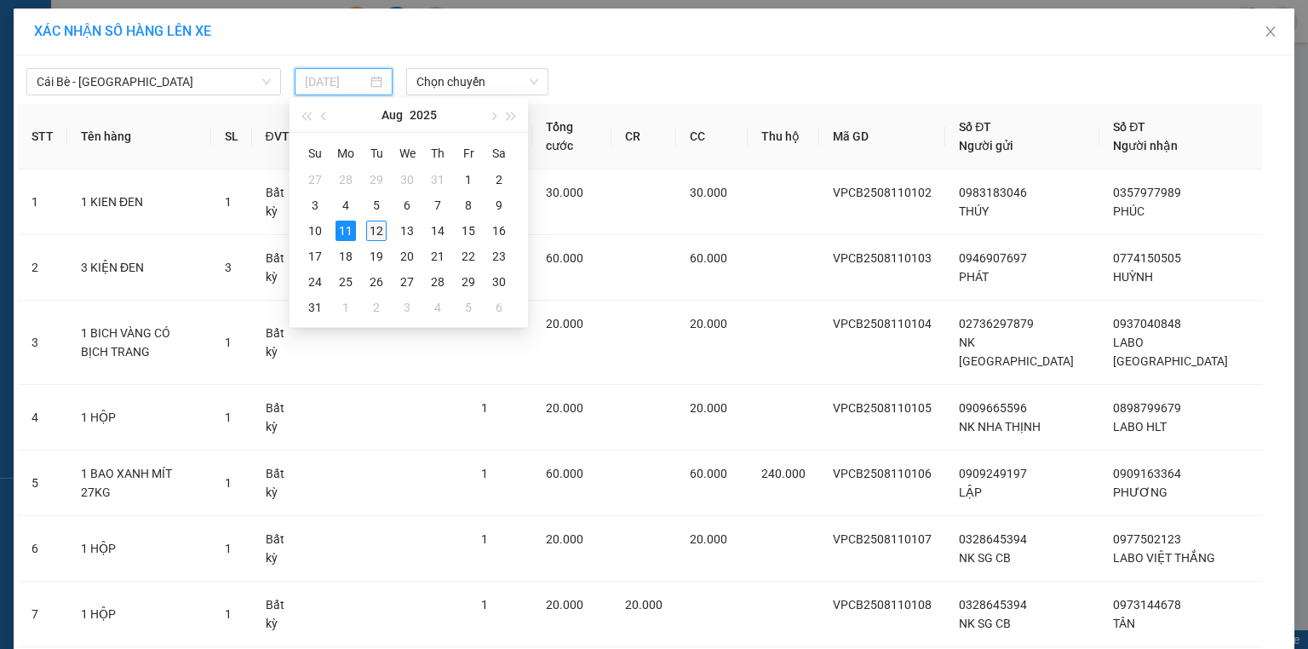
click at [378, 225] on div "12" at bounding box center [376, 231] width 20 height 20
type input "[DATE]"
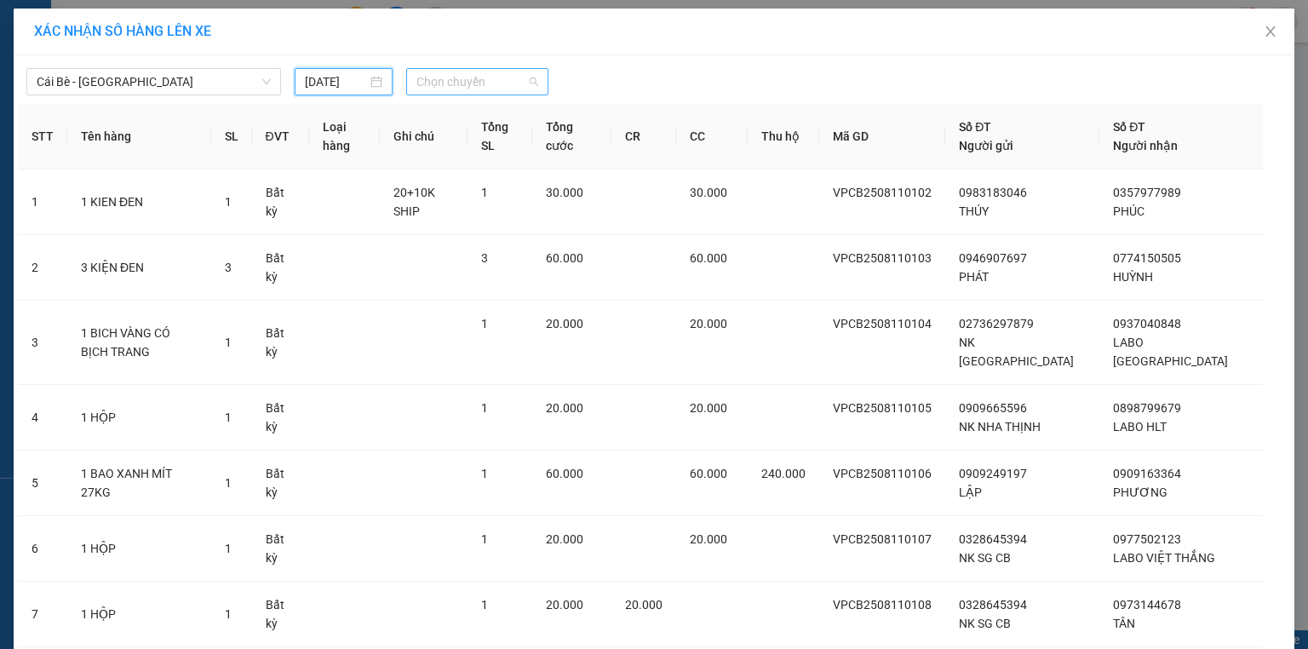
click at [423, 82] on span "Chọn chuyến" at bounding box center [477, 82] width 123 height 26
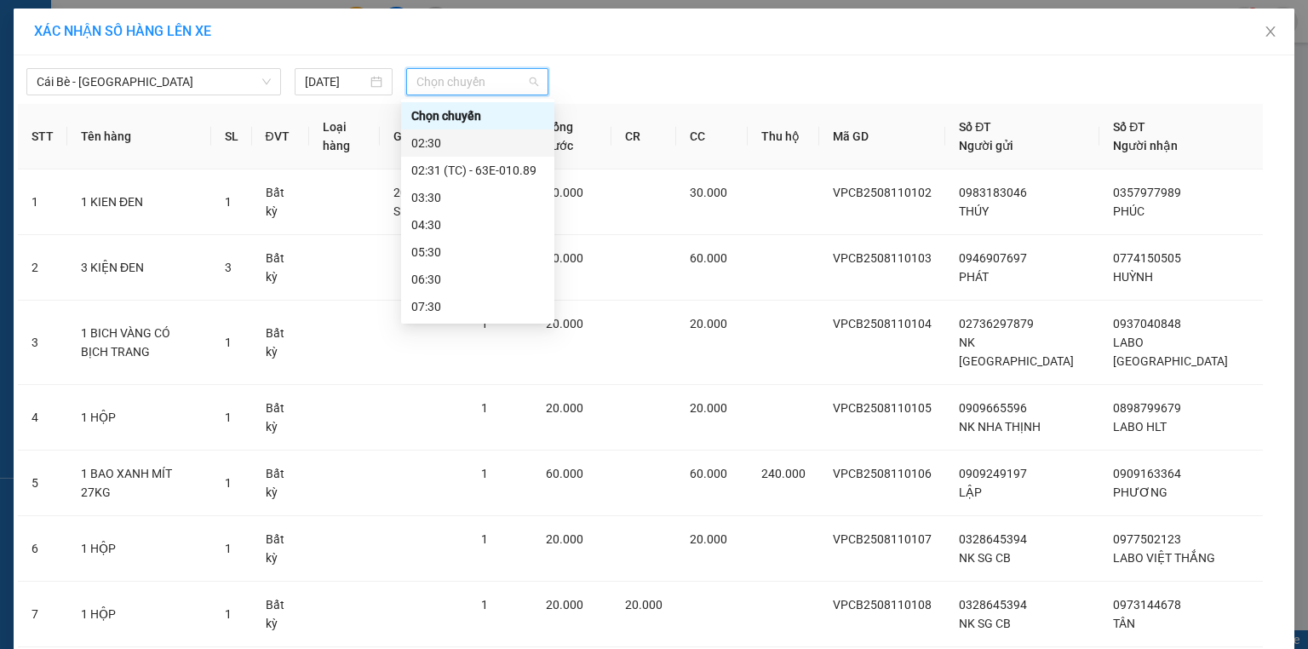
click at [429, 140] on div "02:30" at bounding box center [477, 143] width 133 height 19
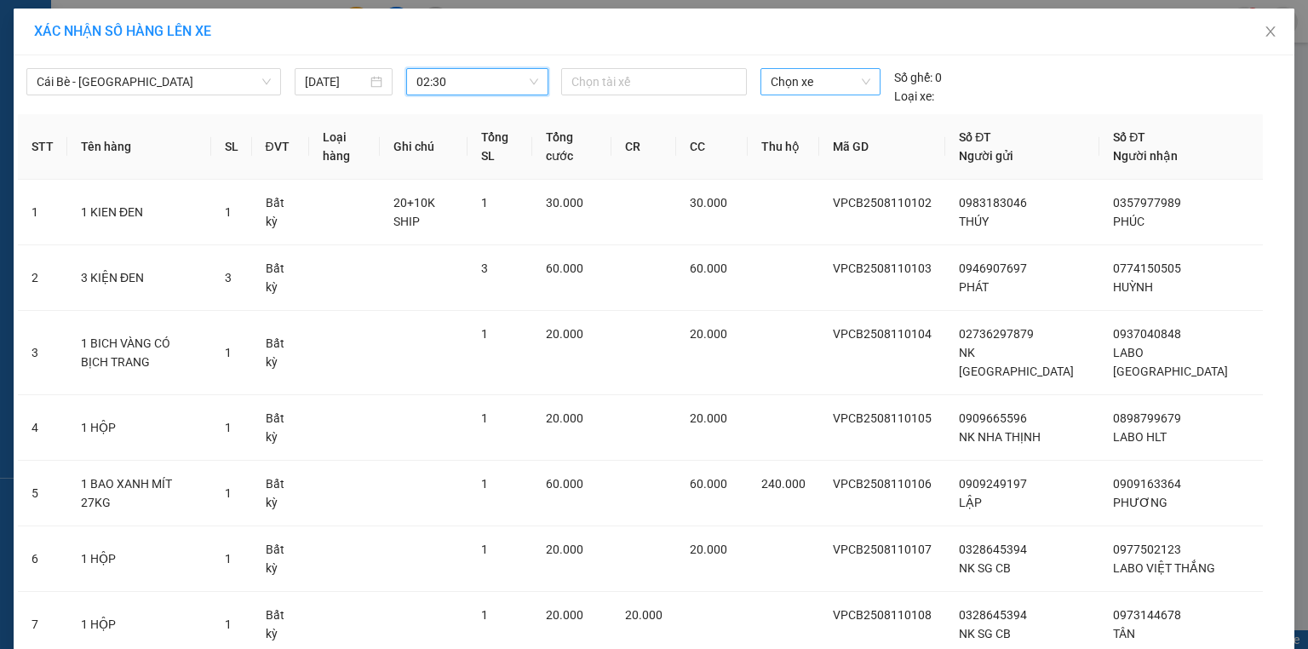
click at [816, 86] on span "Chọn xe" at bounding box center [820, 82] width 99 height 26
type input "69"
drag, startPoint x: 808, startPoint y: 113, endPoint x: 675, endPoint y: 97, distance: 133.8
click at [802, 113] on div "63E-009.69" at bounding box center [815, 115] width 99 height 19
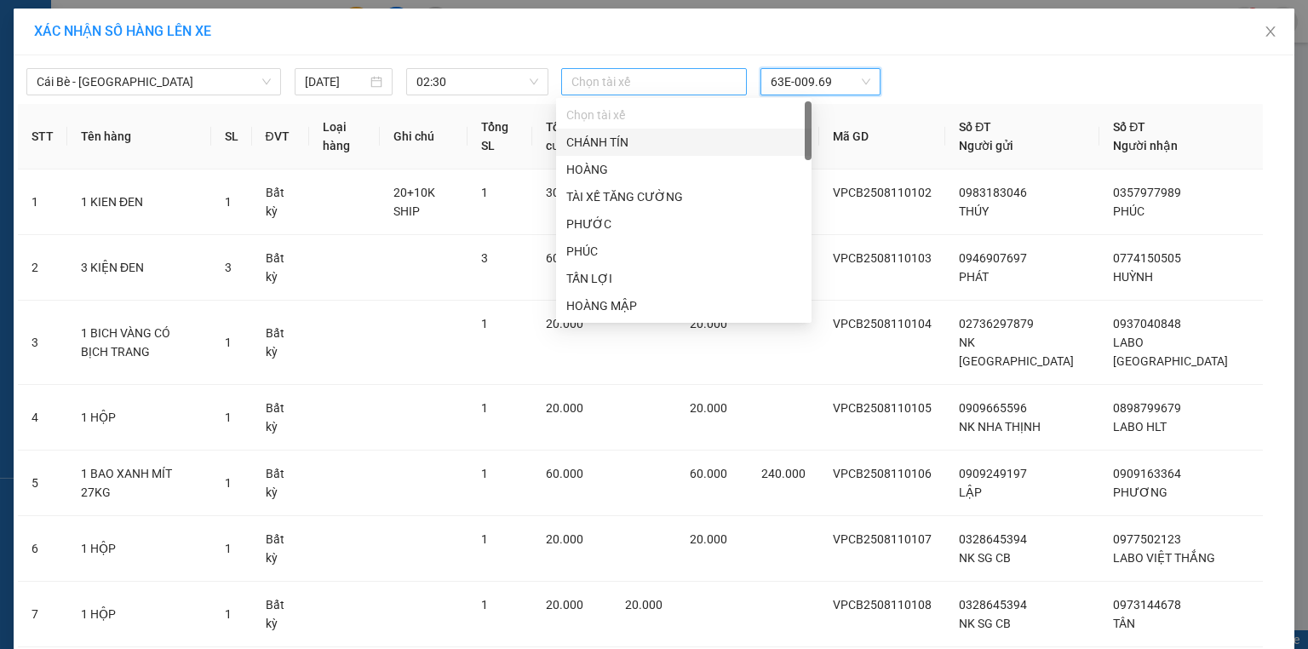
click at [630, 75] on div at bounding box center [654, 82] width 177 height 20
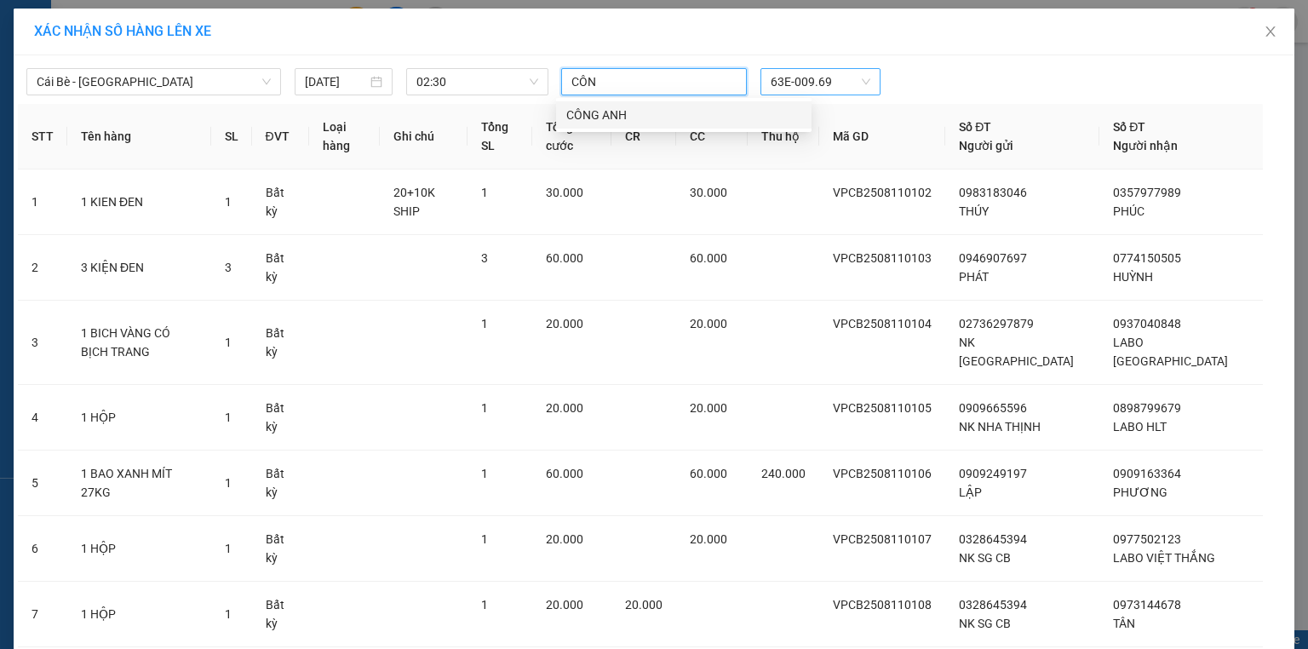
type input "CÔNG"
click at [610, 112] on div "CÔNG ANH" at bounding box center [683, 115] width 235 height 19
click at [443, 301] on td at bounding box center [424, 343] width 88 height 84
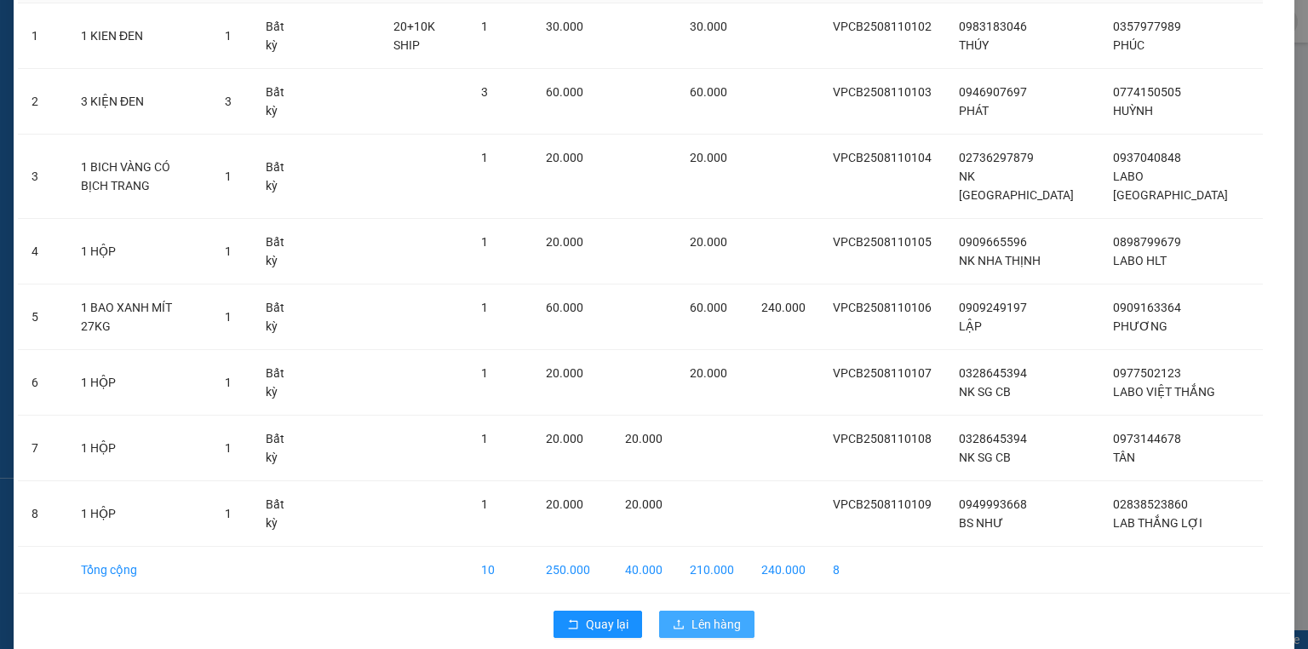
click at [692, 615] on span "Lên hàng" at bounding box center [716, 624] width 49 height 19
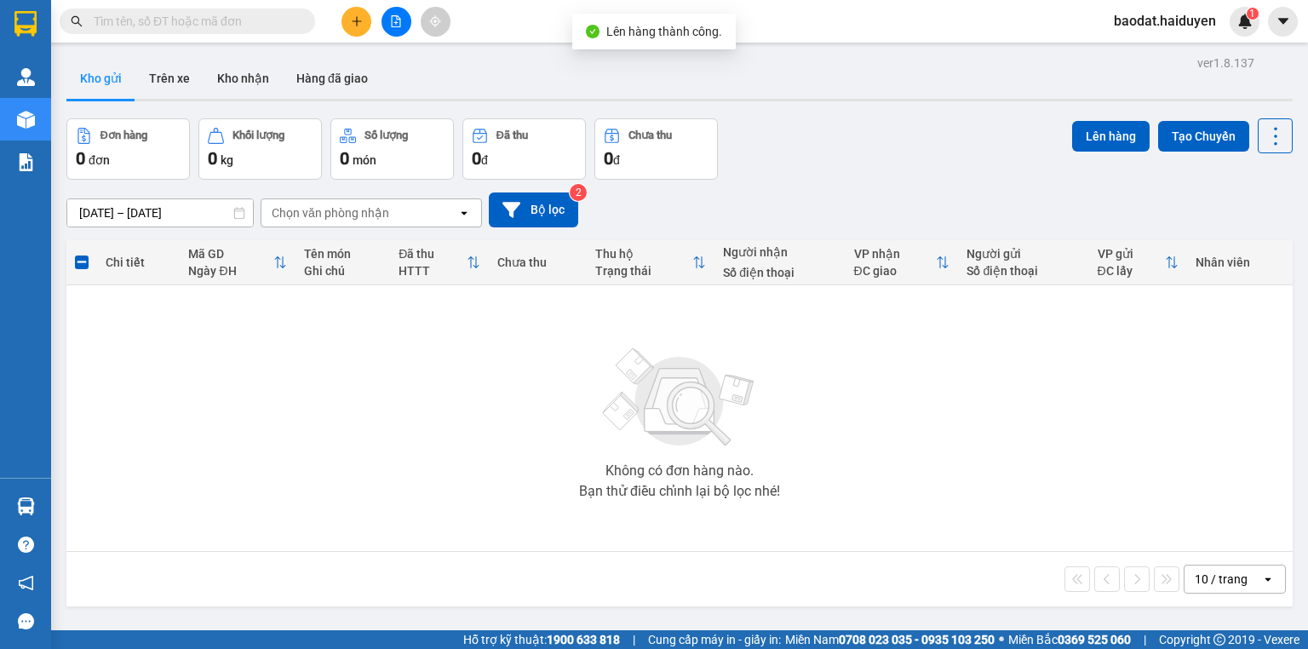
click at [395, 31] on button at bounding box center [397, 22] width 30 height 30
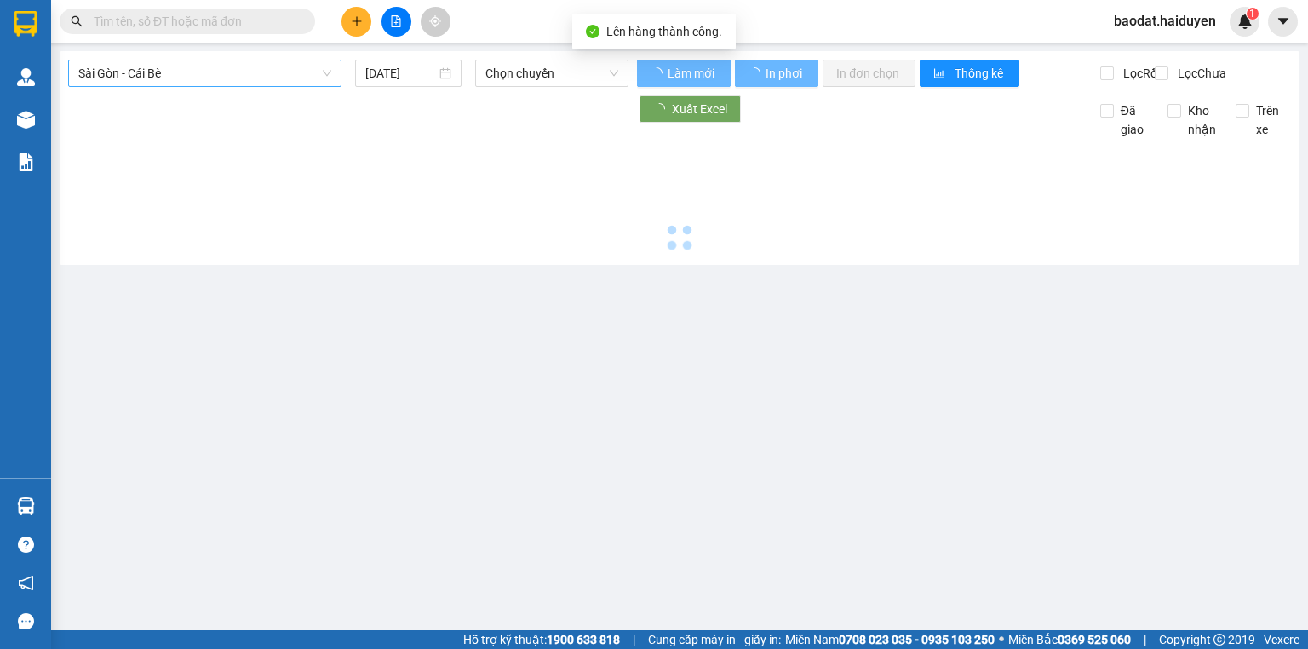
type input "[DATE]"
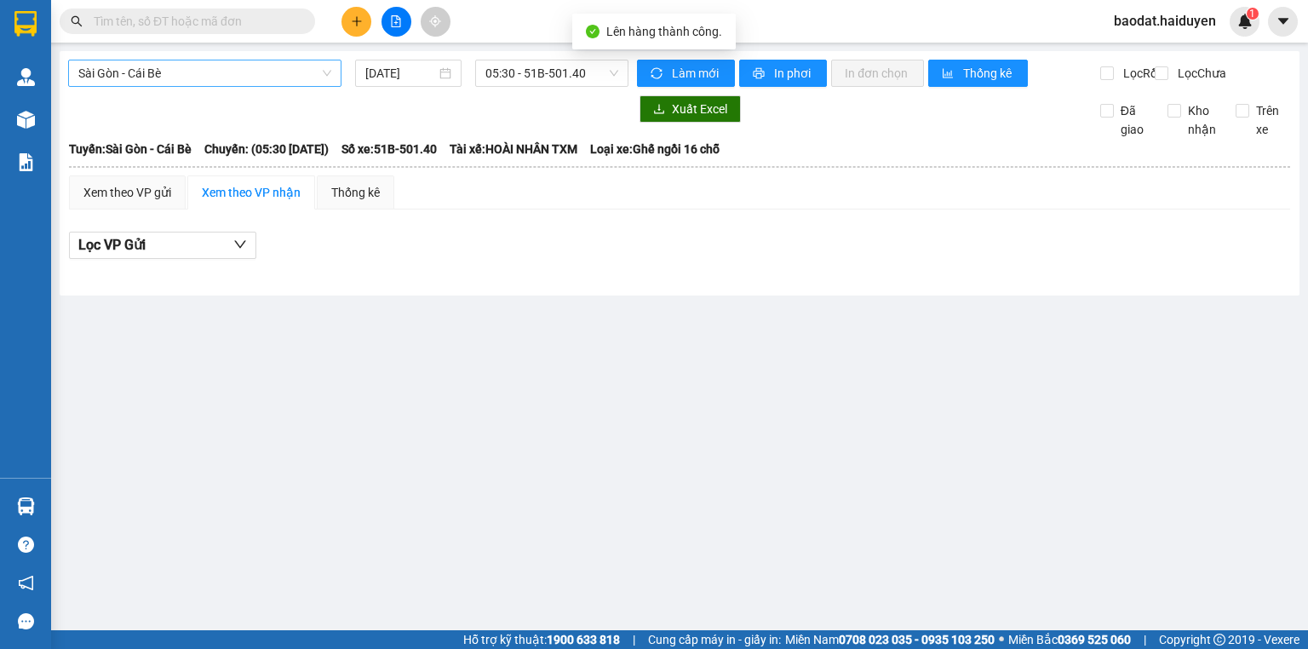
click at [210, 74] on span "Sài Gòn - Cái Bè" at bounding box center [204, 73] width 253 height 26
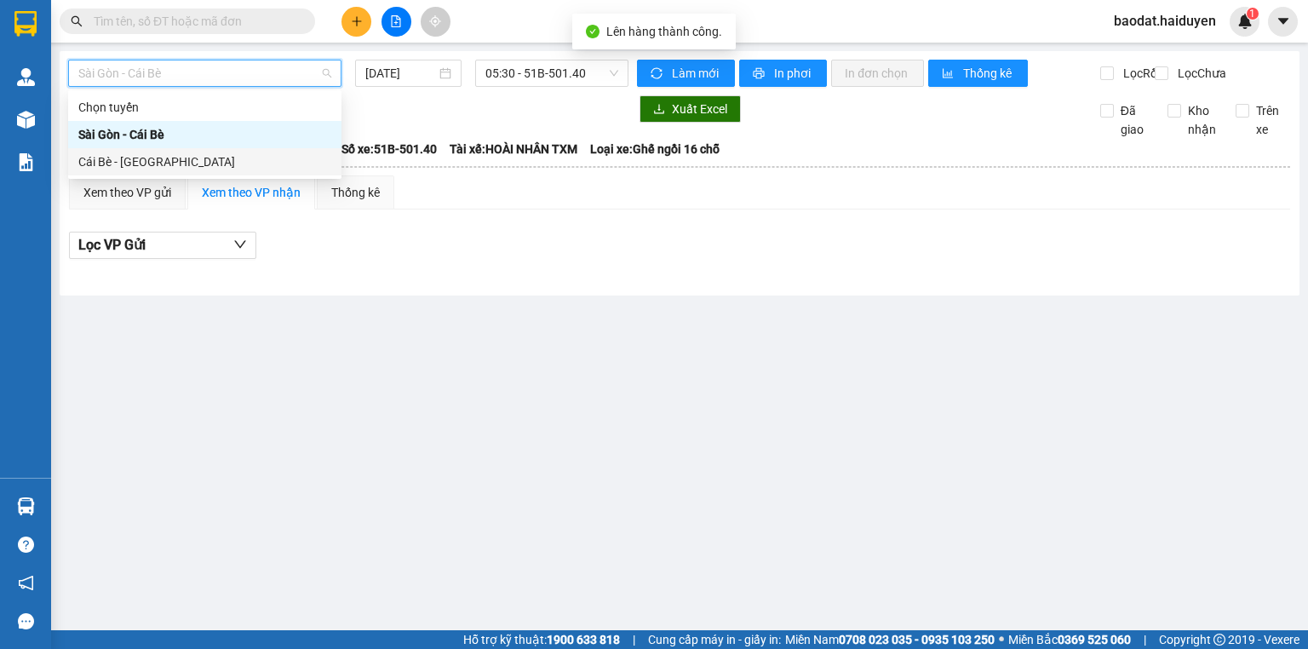
drag, startPoint x: 137, startPoint y: 164, endPoint x: 310, endPoint y: 136, distance: 175.0
click at [137, 164] on div "Cái Bè - Sài Gòn" at bounding box center [204, 161] width 253 height 19
type input "[DATE]"
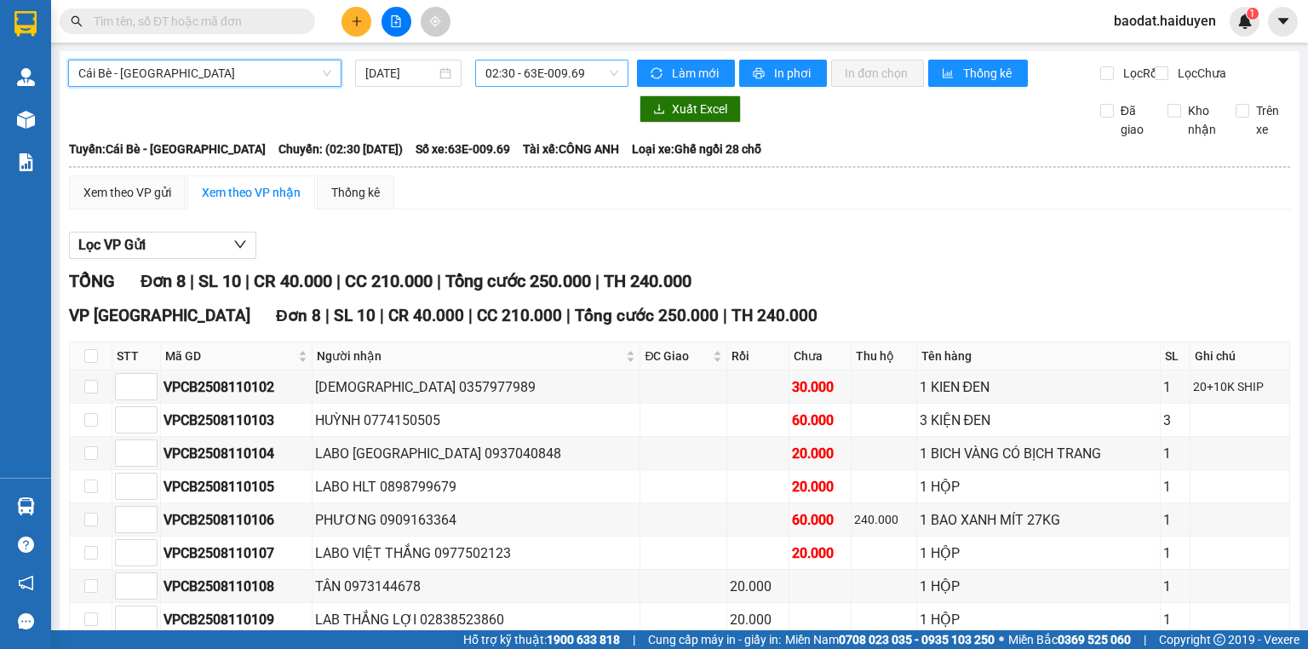
click at [547, 70] on span "02:30 - 63E-009.69" at bounding box center [552, 73] width 134 height 26
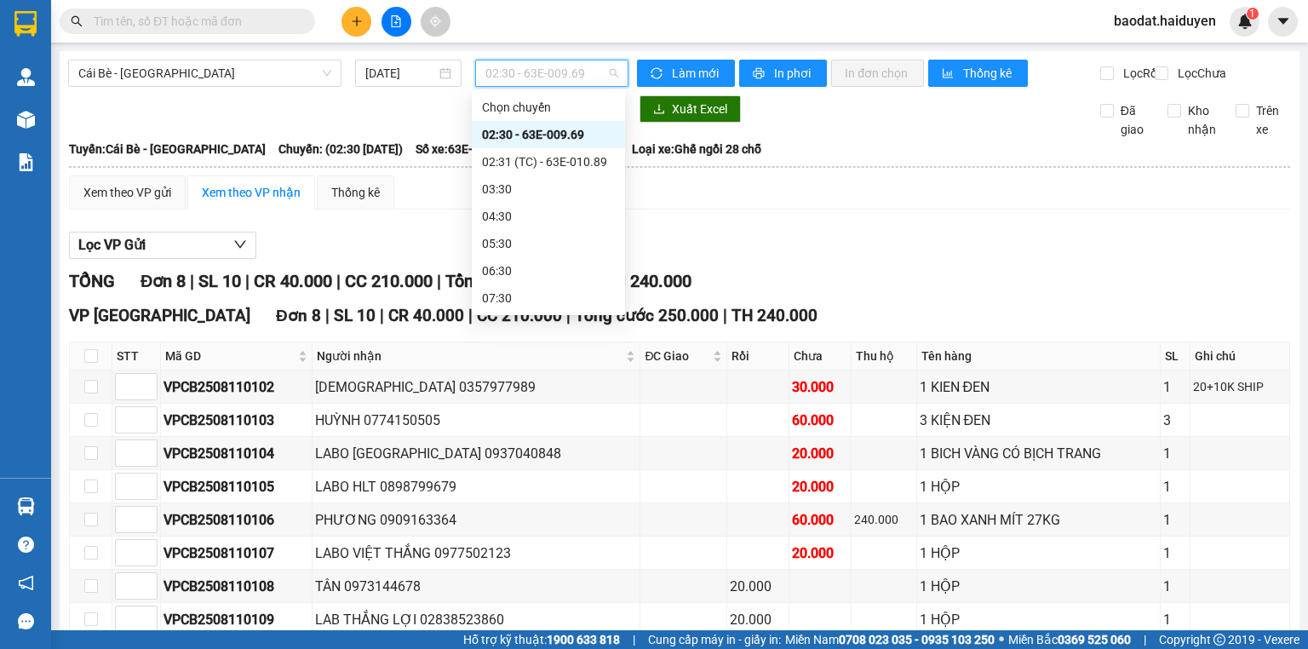
drag, startPoint x: 514, startPoint y: 135, endPoint x: 671, endPoint y: 221, distance: 179.5
click at [514, 136] on div "02:30 - 63E-009.69" at bounding box center [548, 134] width 133 height 19
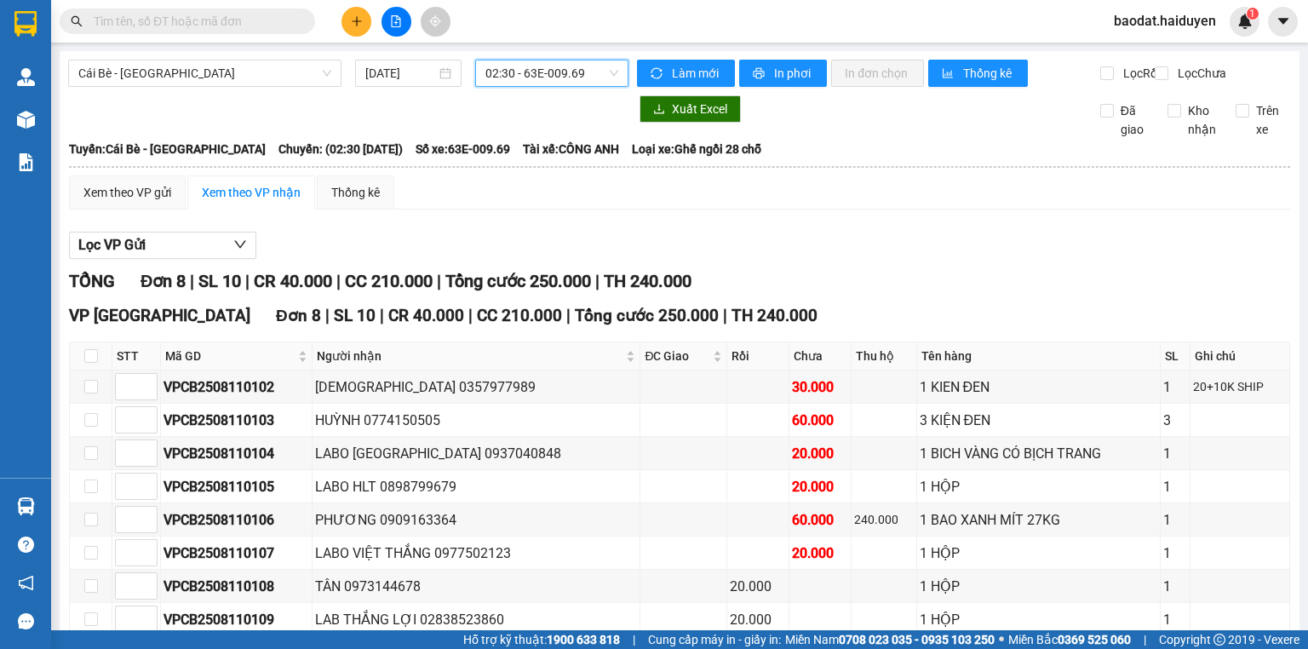
click at [546, 83] on span "02:30 - 63E-009.69" at bounding box center [552, 73] width 134 height 26
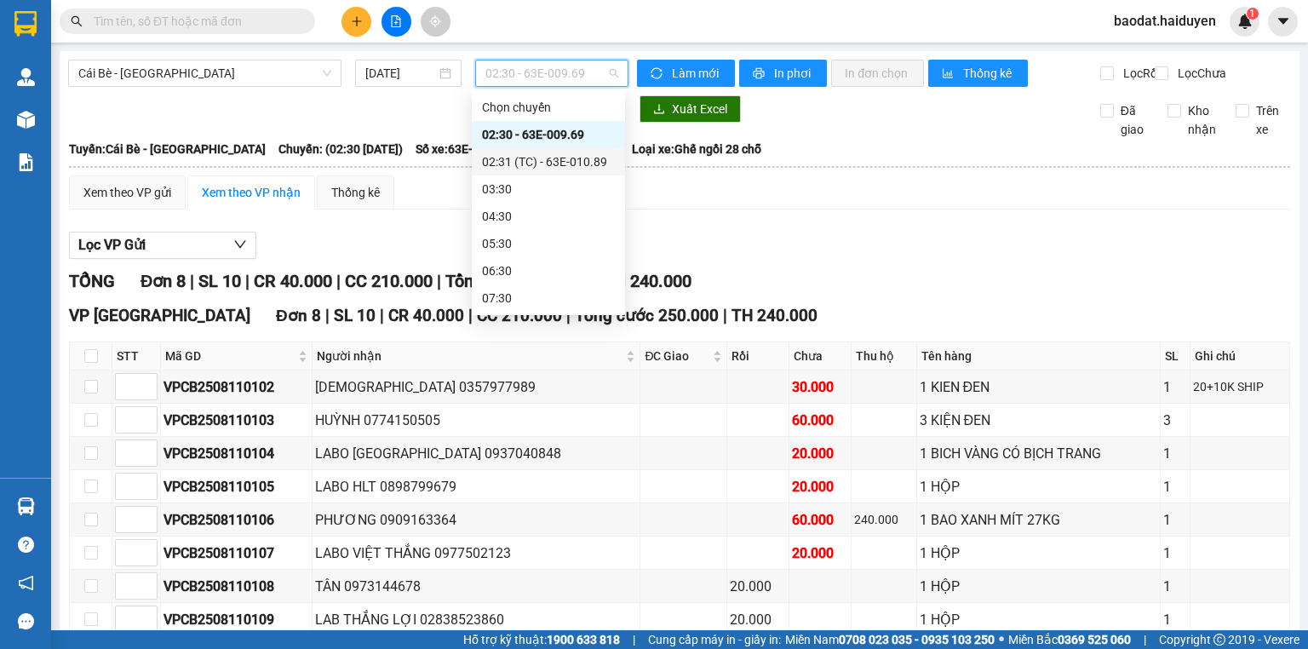
click at [508, 160] on div "02:31 (TC) - 63E-010.89" at bounding box center [548, 161] width 133 height 19
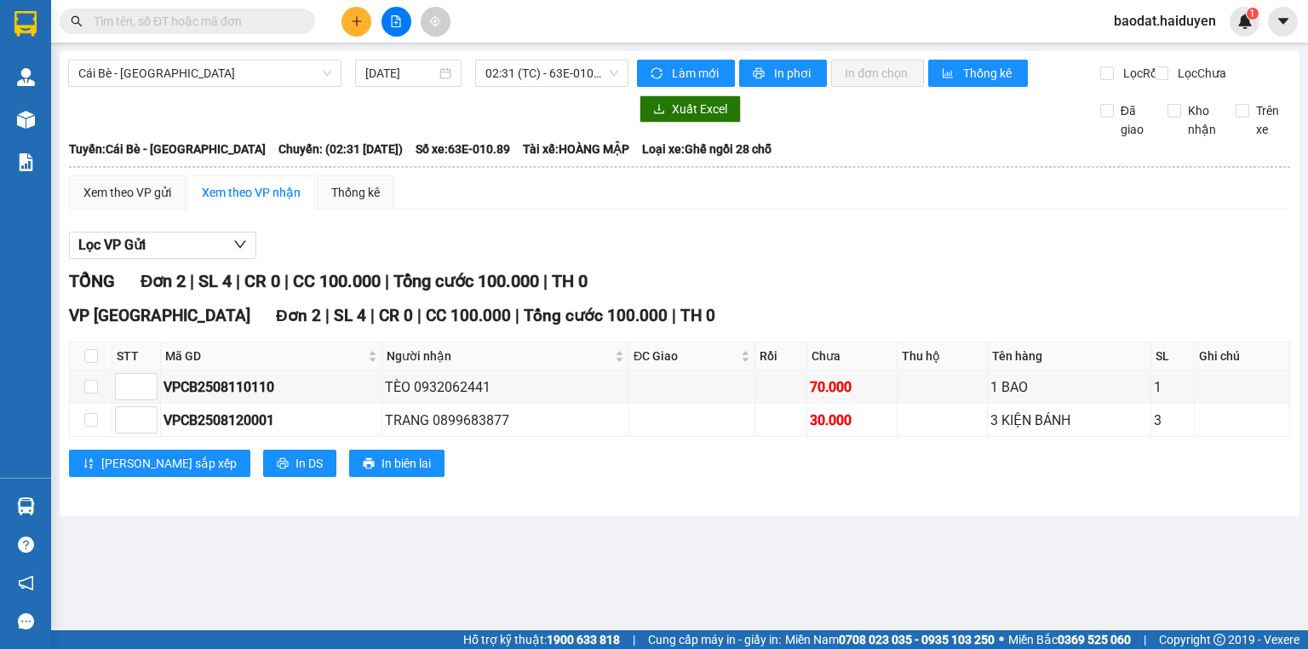
click at [1025, 249] on div "Lọc VP Gửi" at bounding box center [679, 246] width 1221 height 28
click at [1027, 250] on div "Lọc VP Gửi" at bounding box center [679, 246] width 1221 height 28
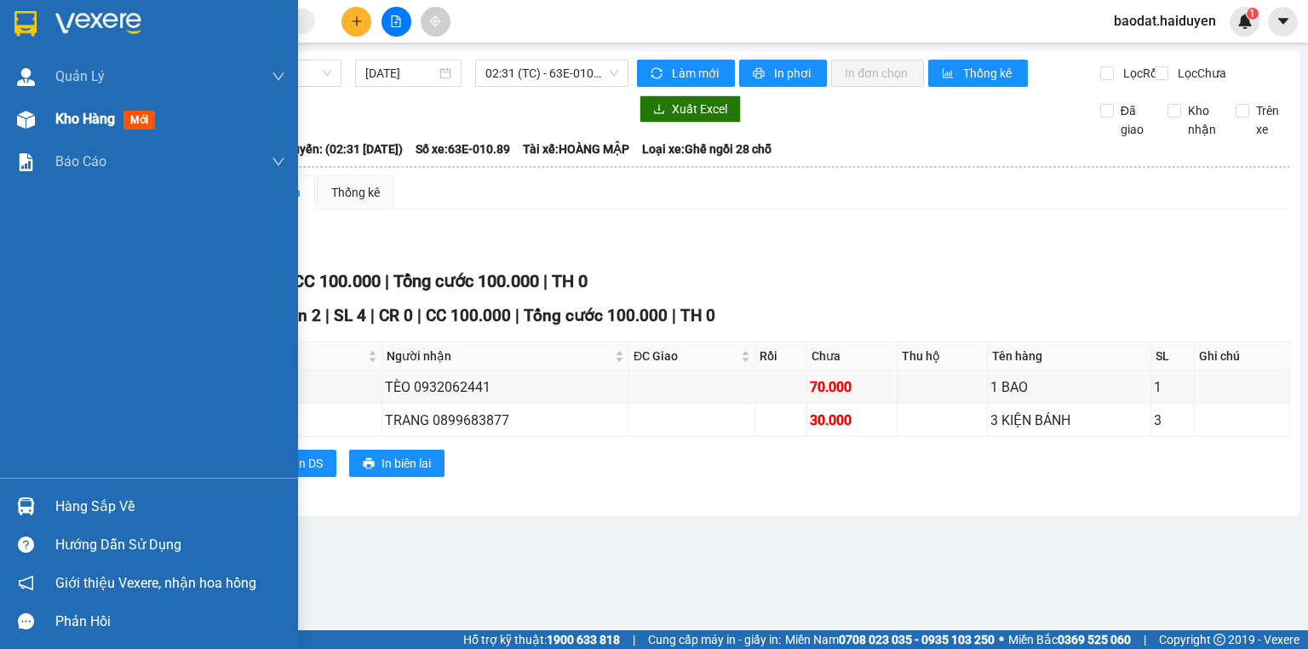
click at [58, 117] on span "Kho hàng" at bounding box center [85, 119] width 60 height 16
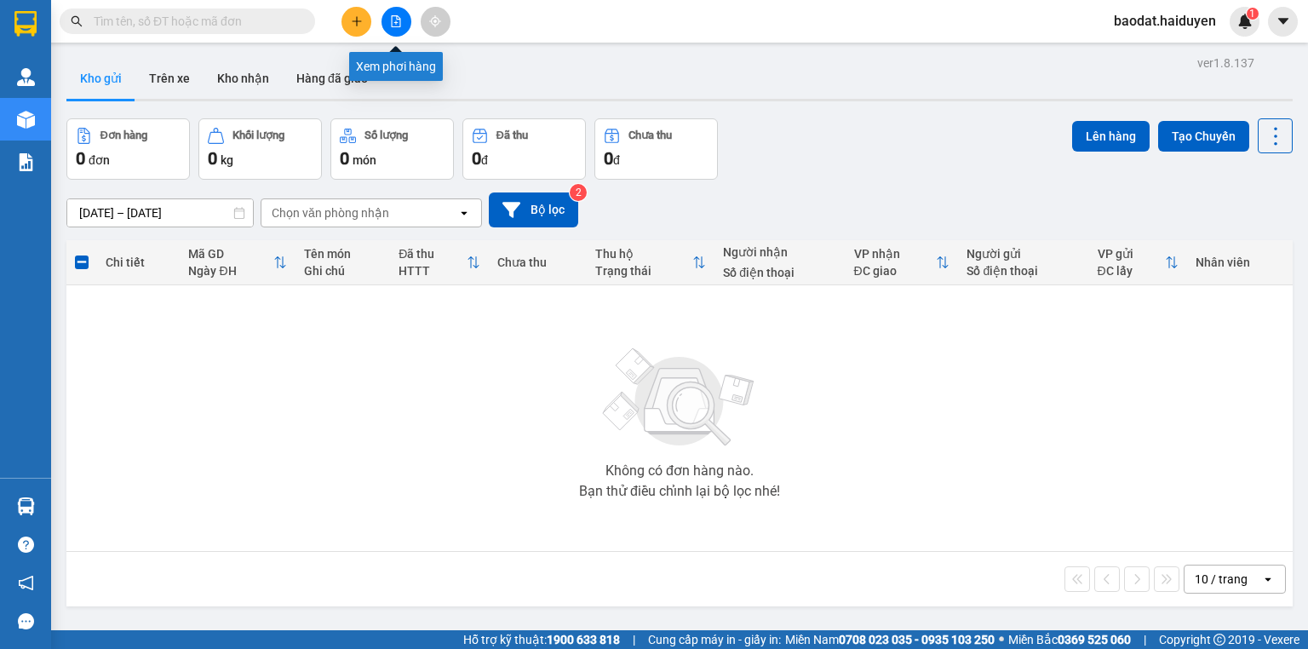
click at [395, 26] on icon "file-add" at bounding box center [396, 21] width 9 height 12
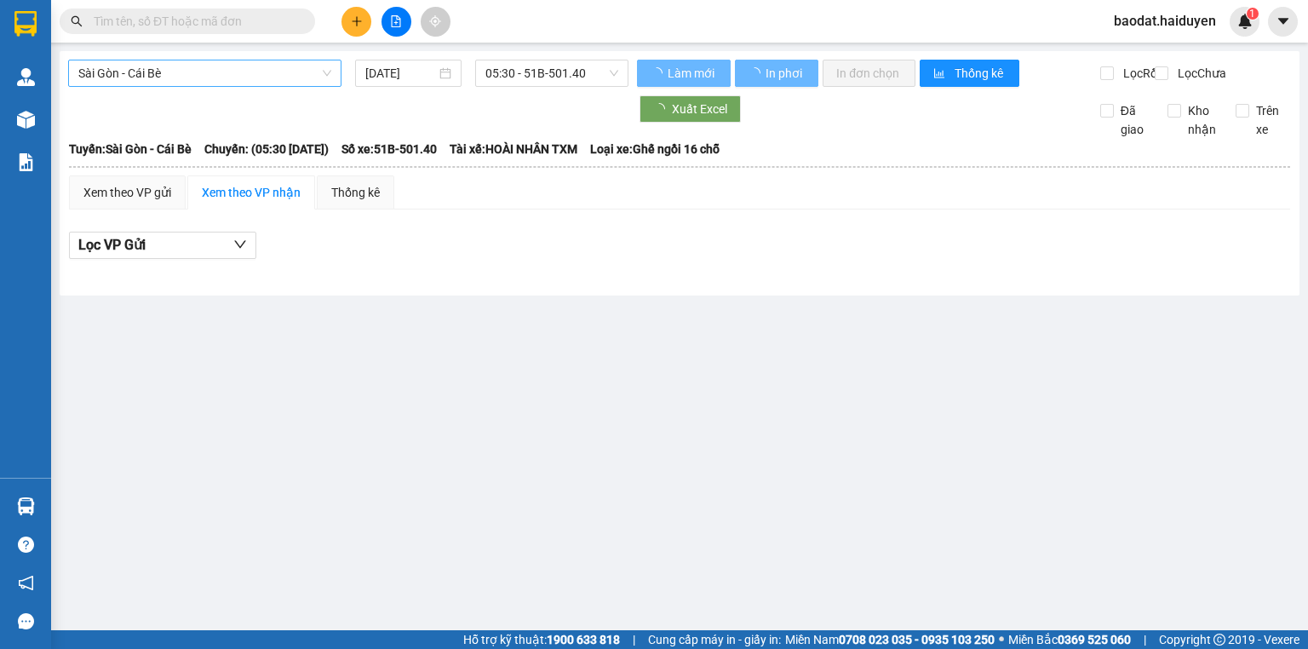
drag, startPoint x: 218, startPoint y: 78, endPoint x: 207, endPoint y: 86, distance: 14.0
click at [216, 78] on span "Sài Gòn - Cái Bè" at bounding box center [204, 73] width 253 height 26
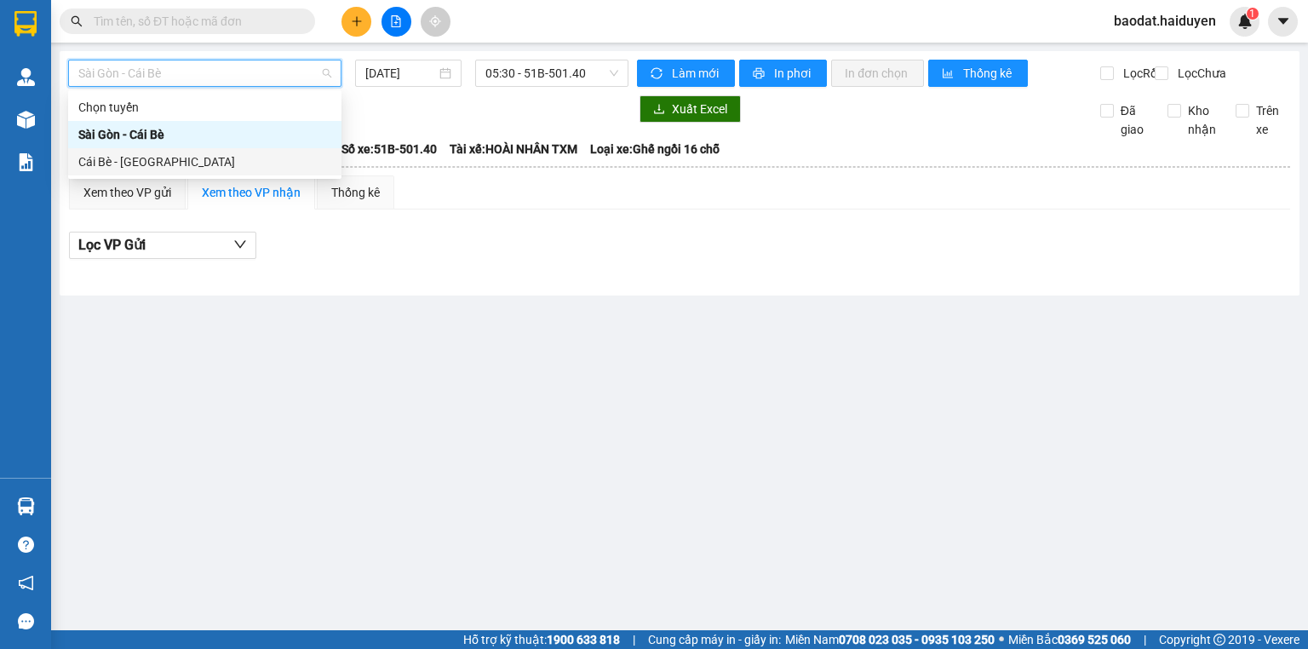
click at [174, 157] on div "Cái Bè - Sài Gòn" at bounding box center [204, 161] width 253 height 19
type input "[DATE]"
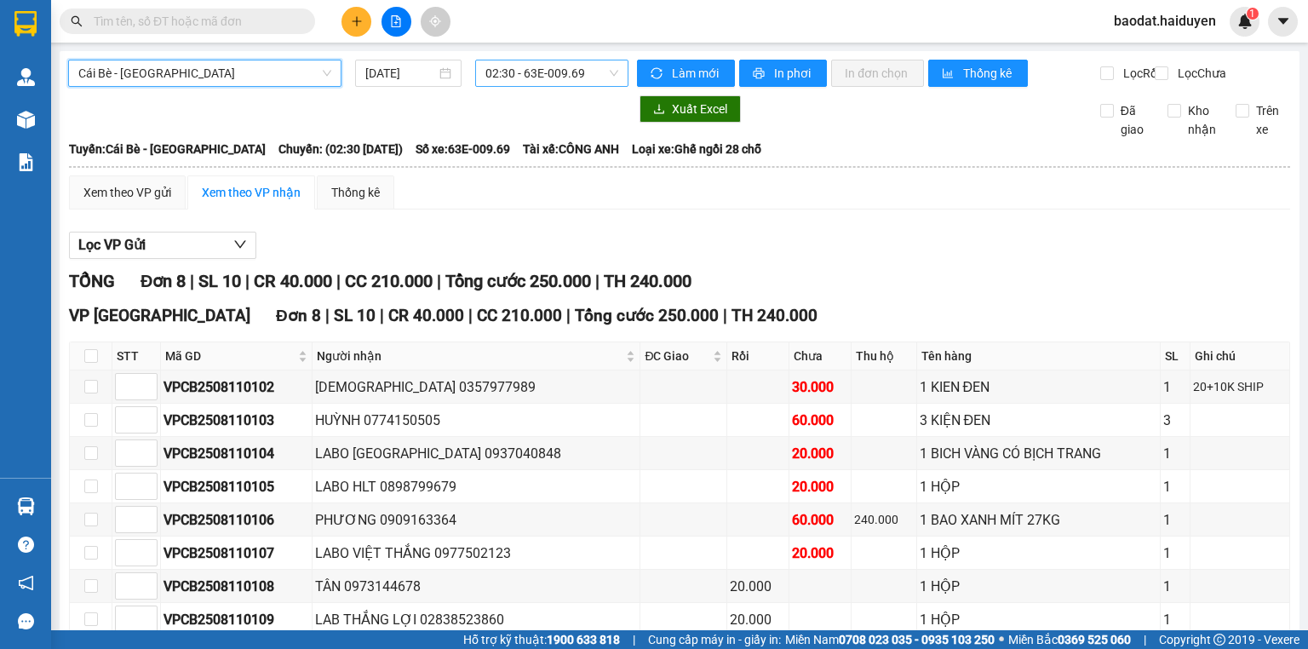
click at [548, 65] on span "02:30 - 63E-009.69" at bounding box center [552, 73] width 134 height 26
drag, startPoint x: 966, startPoint y: 241, endPoint x: 658, endPoint y: 276, distance: 309.4
click at [966, 242] on div "Lọc VP Gửi TỔNG Đơn 8 | SL 10 | CR 40.000 | CC 210.000 | Tổng cước 250.000 | T…" at bounding box center [679, 460] width 1221 height 474
click at [510, 82] on span "02:30 - 63E-009.69" at bounding box center [552, 73] width 134 height 26
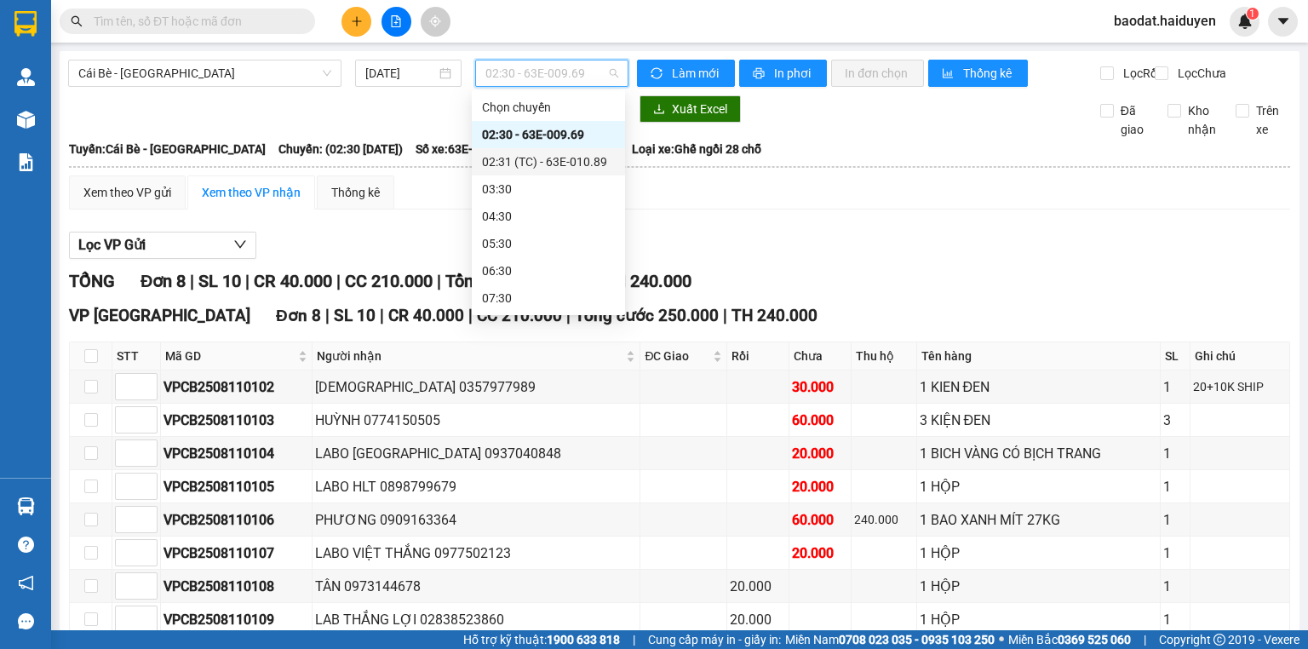
click at [510, 160] on div "02:31 (TC) - 63E-010.89" at bounding box center [548, 161] width 133 height 19
